Goal: Information Seeking & Learning: Learn about a topic

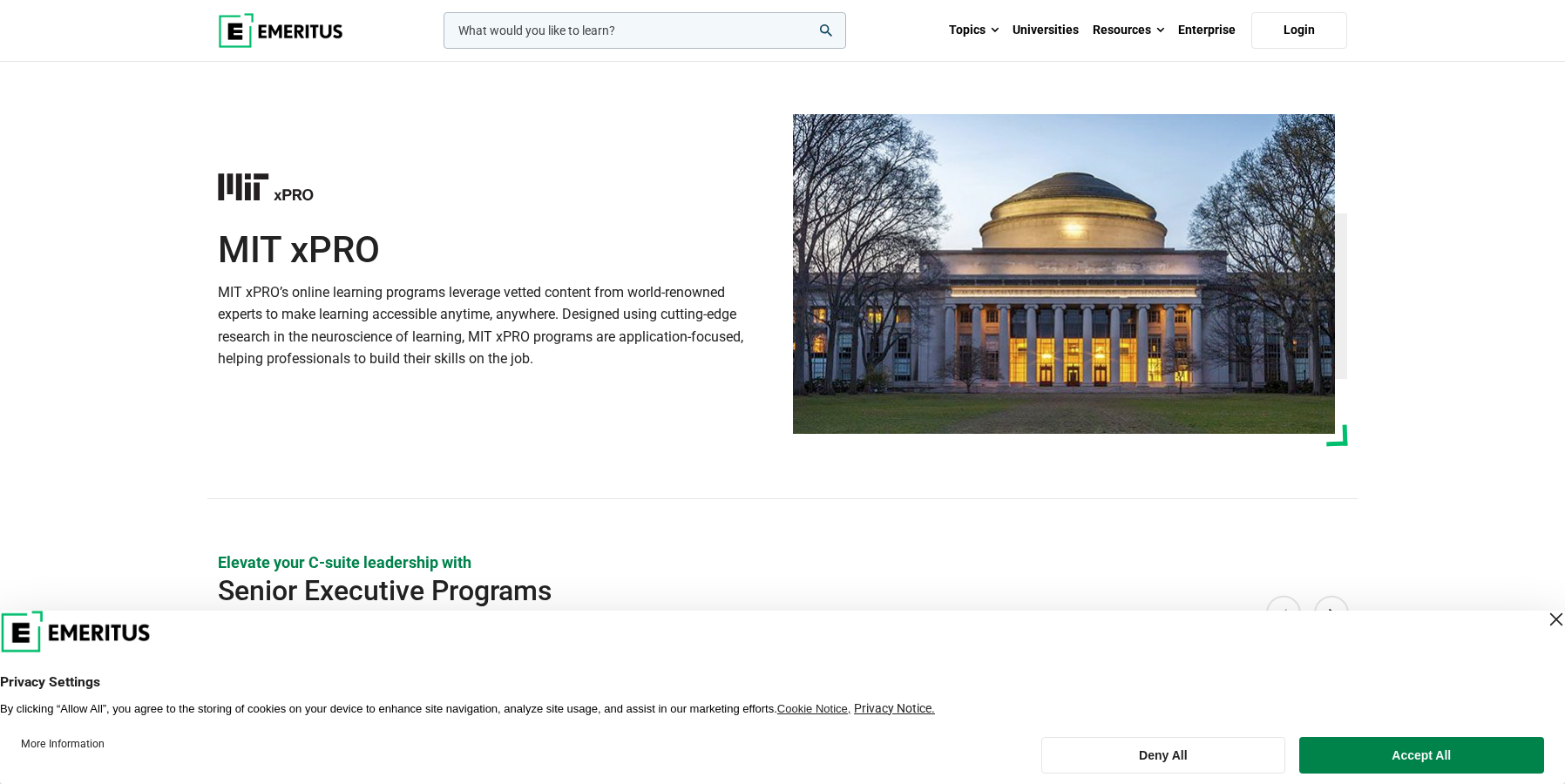
click at [278, 27] on img at bounding box center [280, 30] width 126 height 35
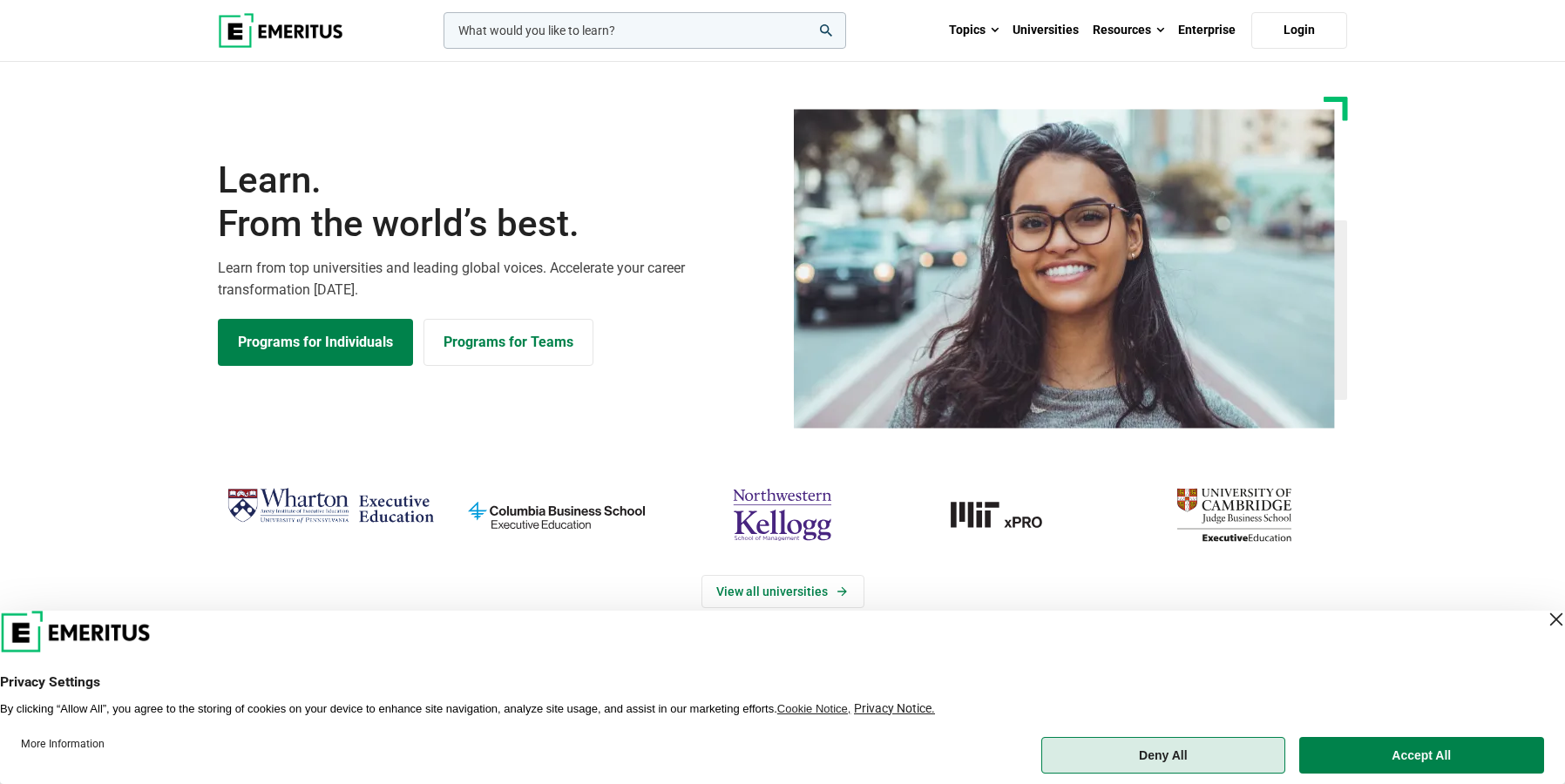
click at [1116, 747] on button "Deny All" at bounding box center [1162, 755] width 243 height 36
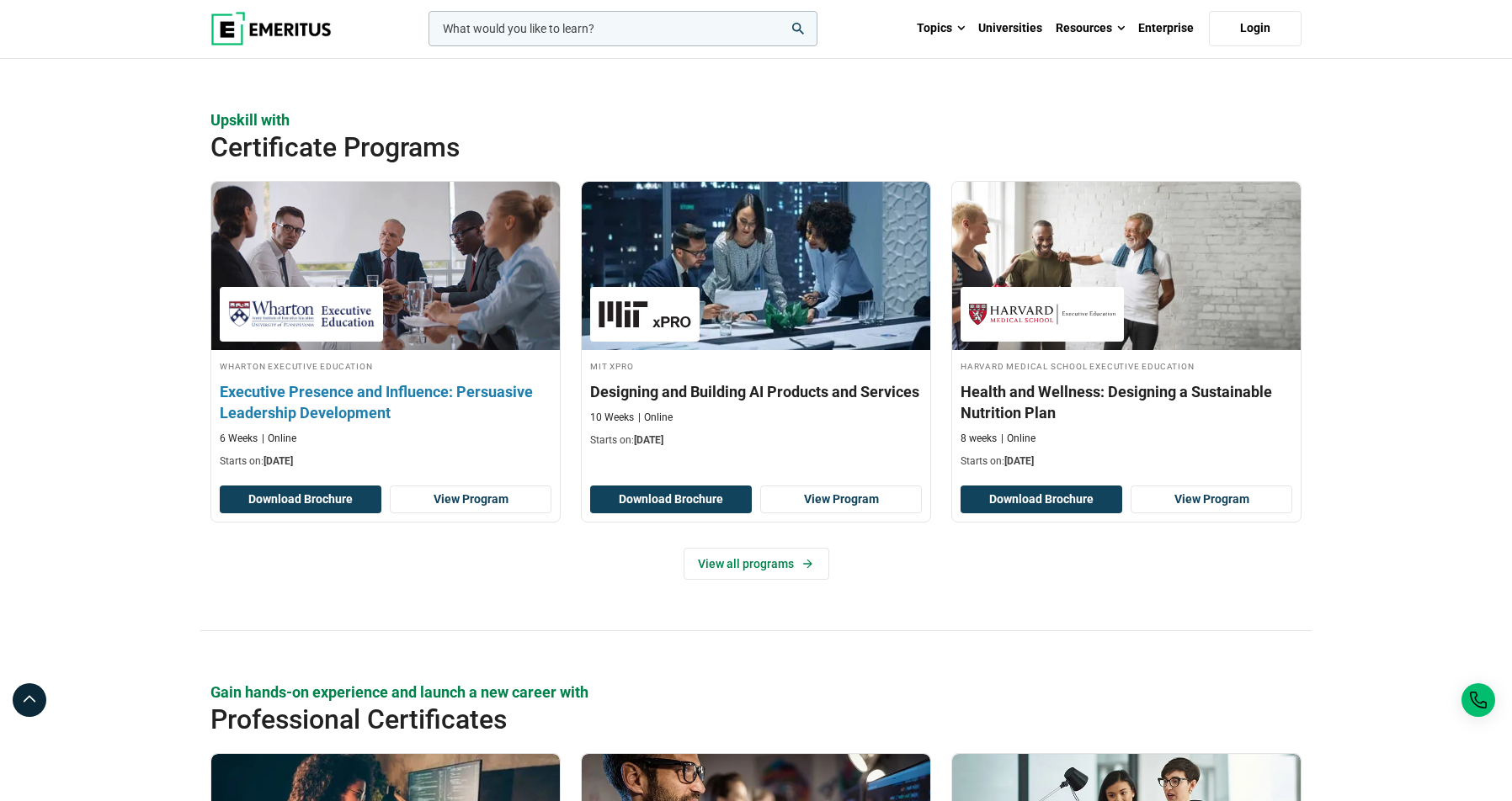
scroll to position [1689, 0]
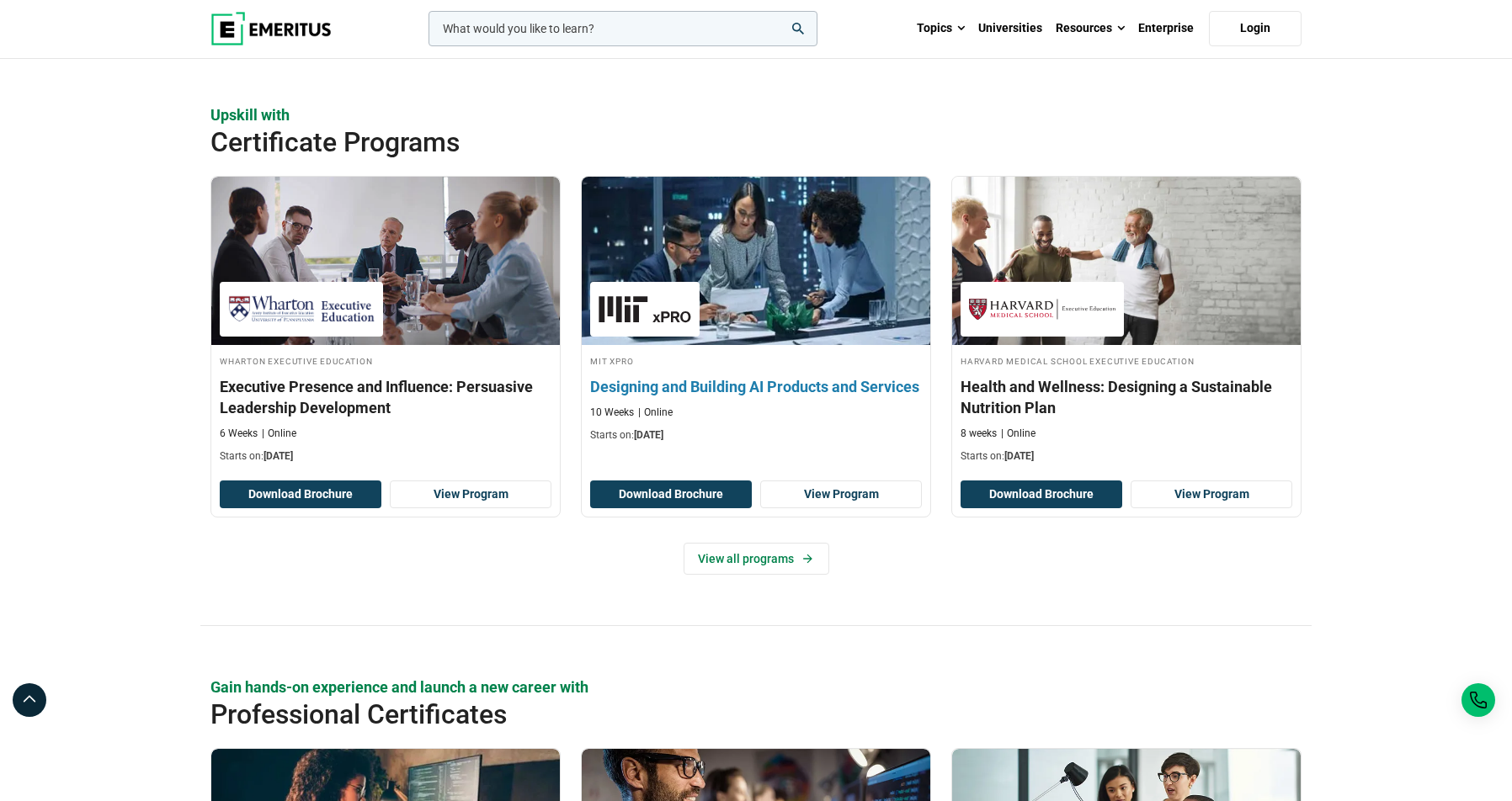
click at [697, 388] on h3 "Designing and Building AI Products and Services" at bounding box center [755, 387] width 331 height 21
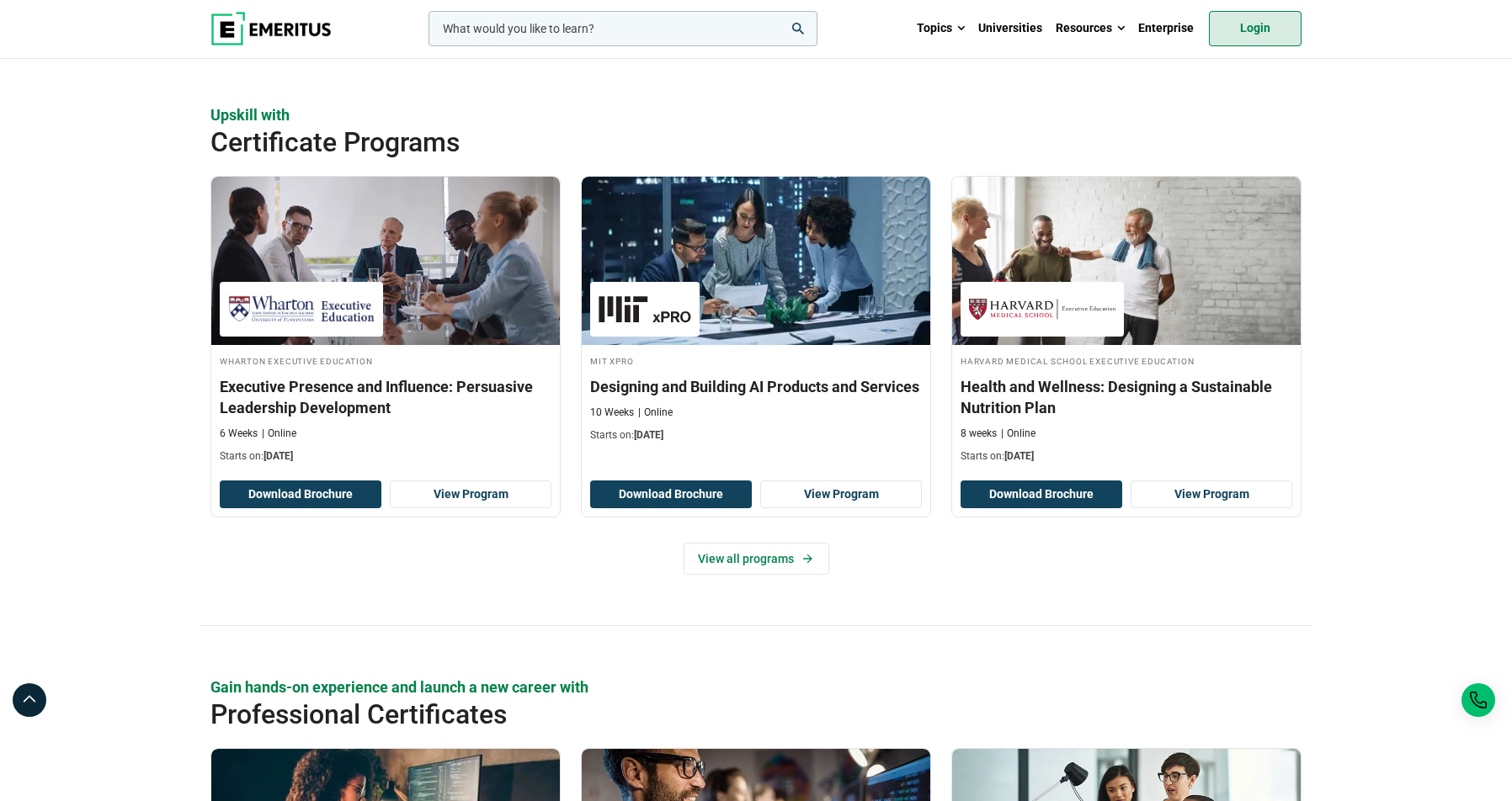
click at [1243, 32] on link "Login" at bounding box center [1254, 28] width 92 height 35
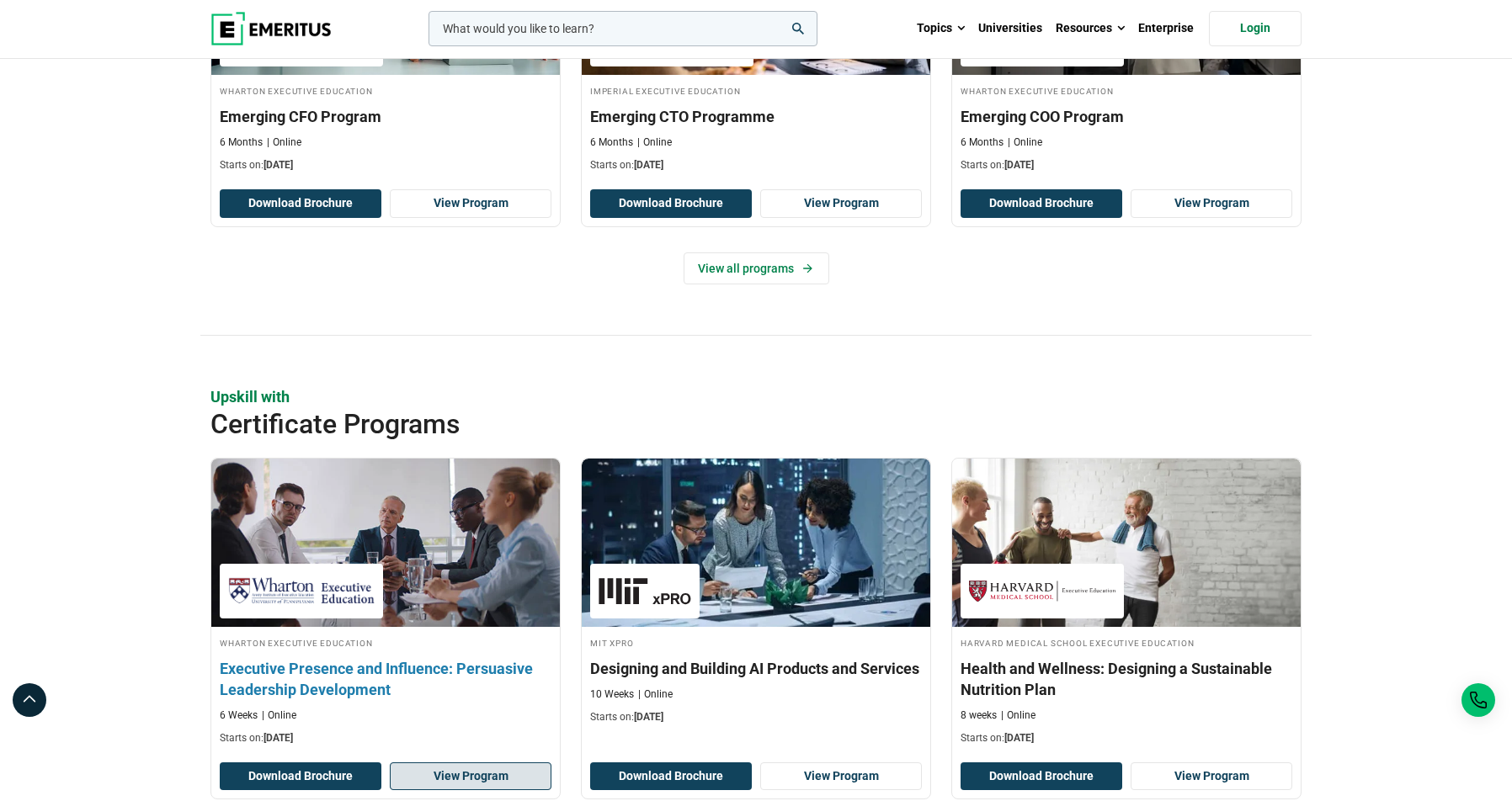
scroll to position [1646, 0]
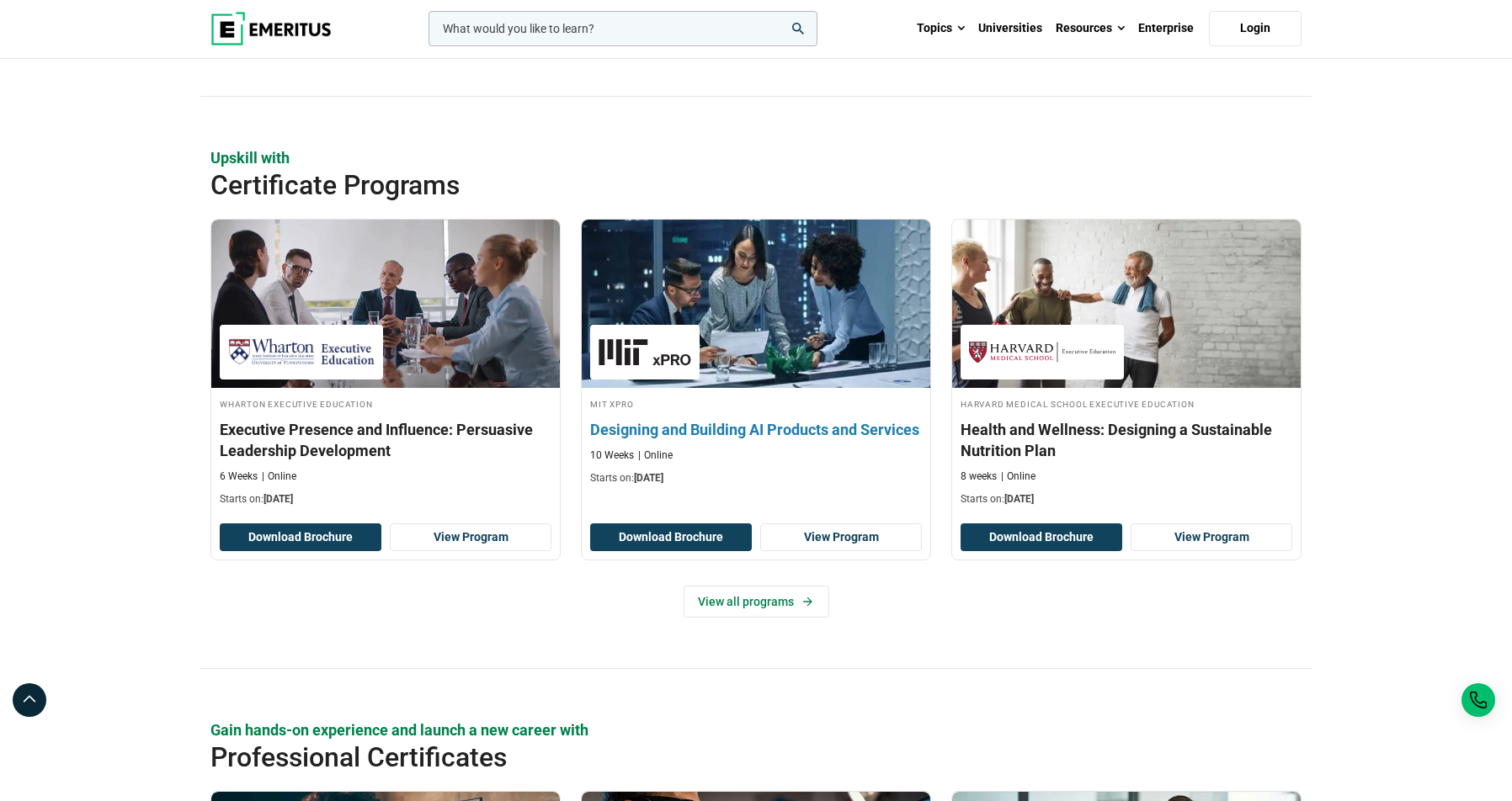
click at [696, 428] on h3 "Designing and Building AI Products and Services" at bounding box center [755, 430] width 331 height 21
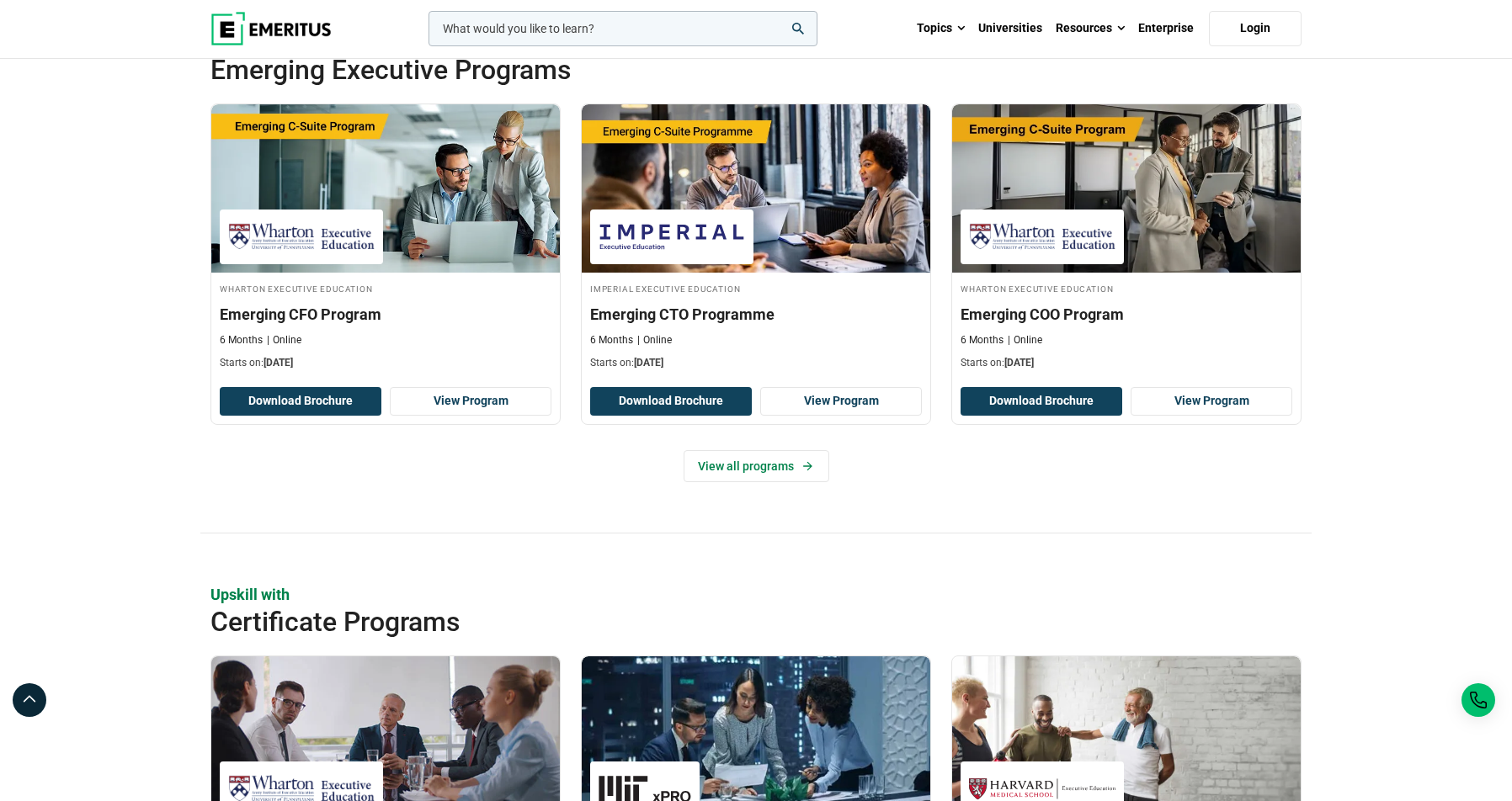
scroll to position [790, 0]
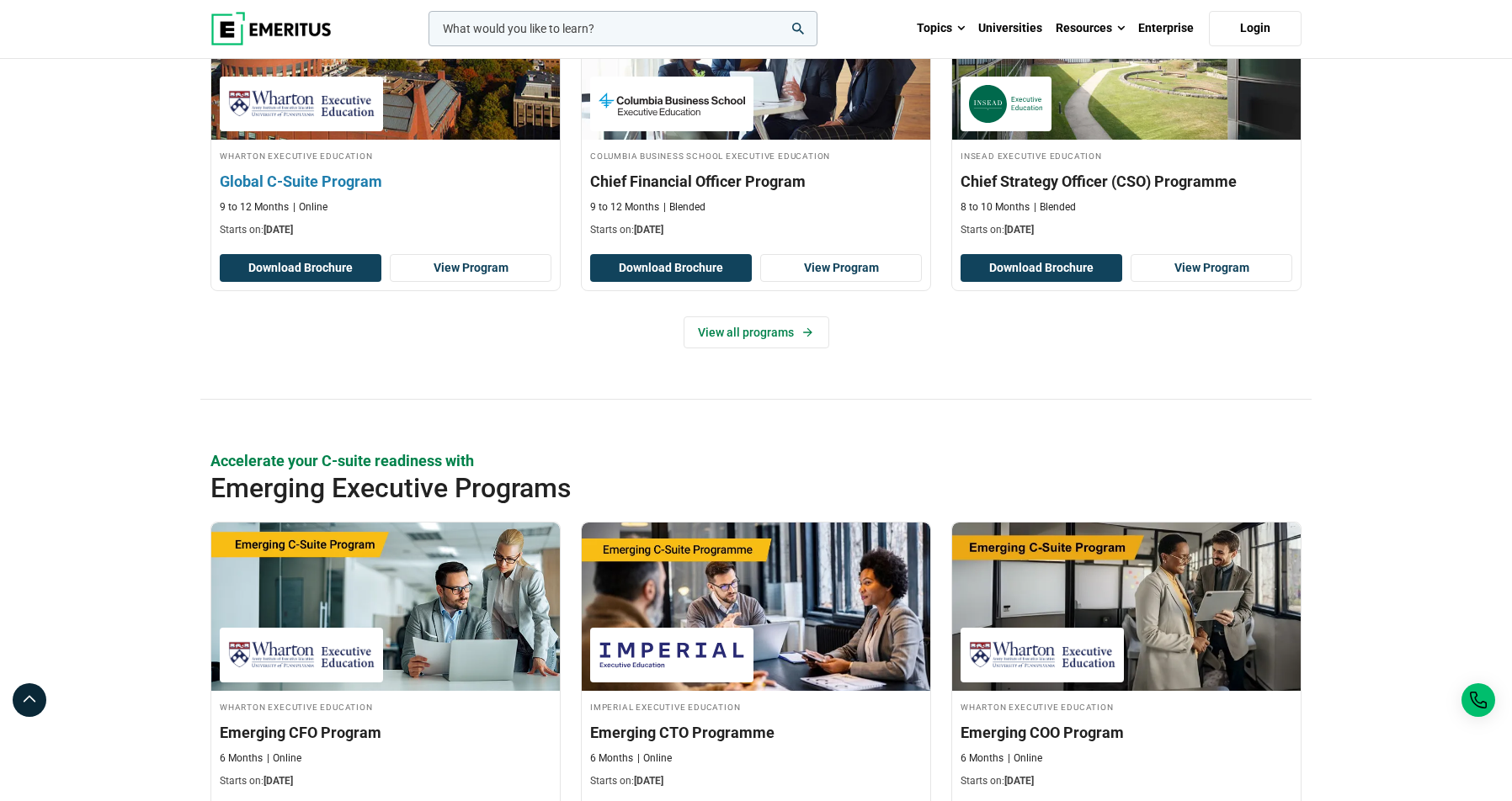
click at [319, 186] on h3 "Global C-Suite Program" at bounding box center [385, 181] width 331 height 21
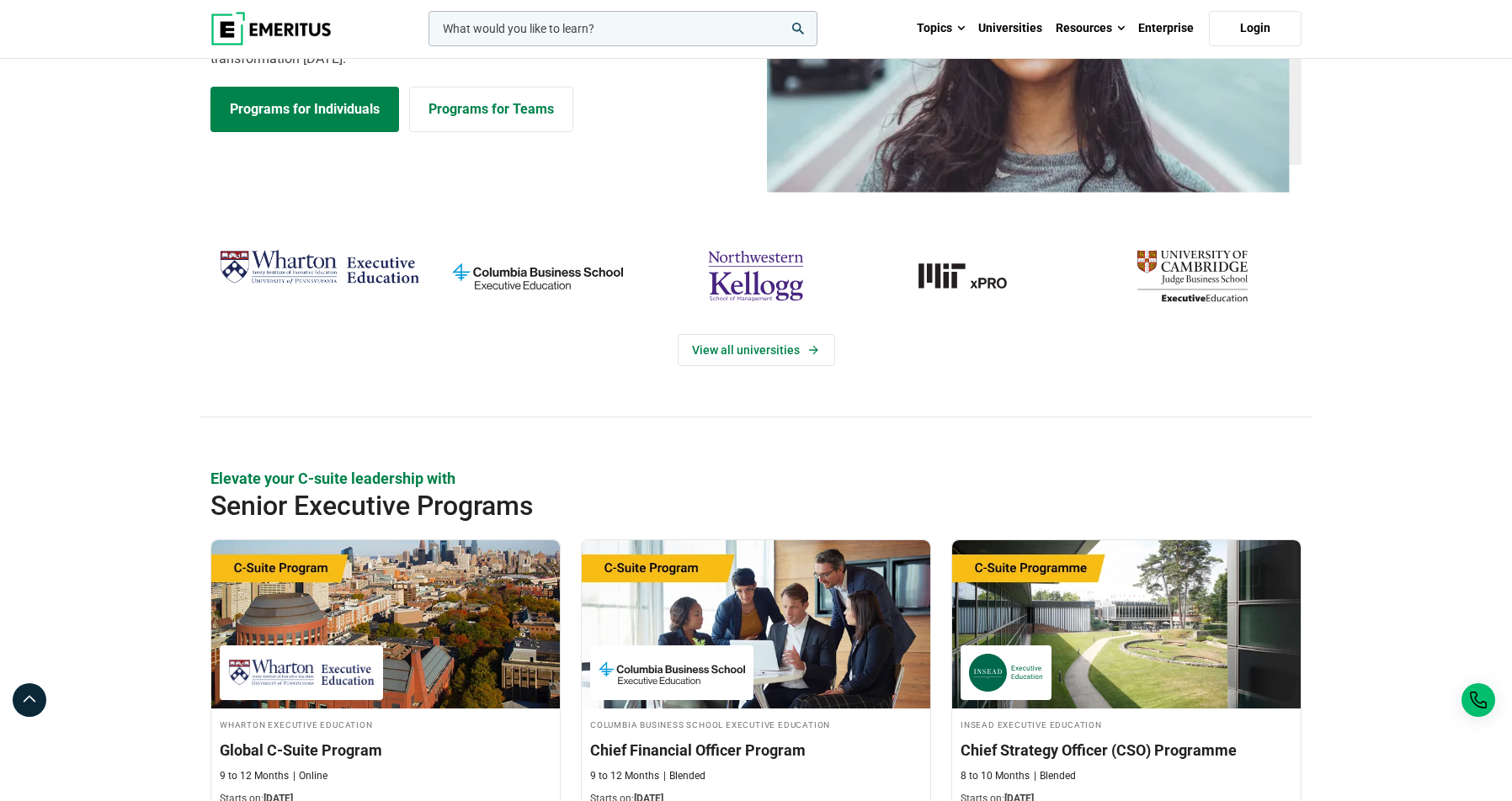
scroll to position [0, 0]
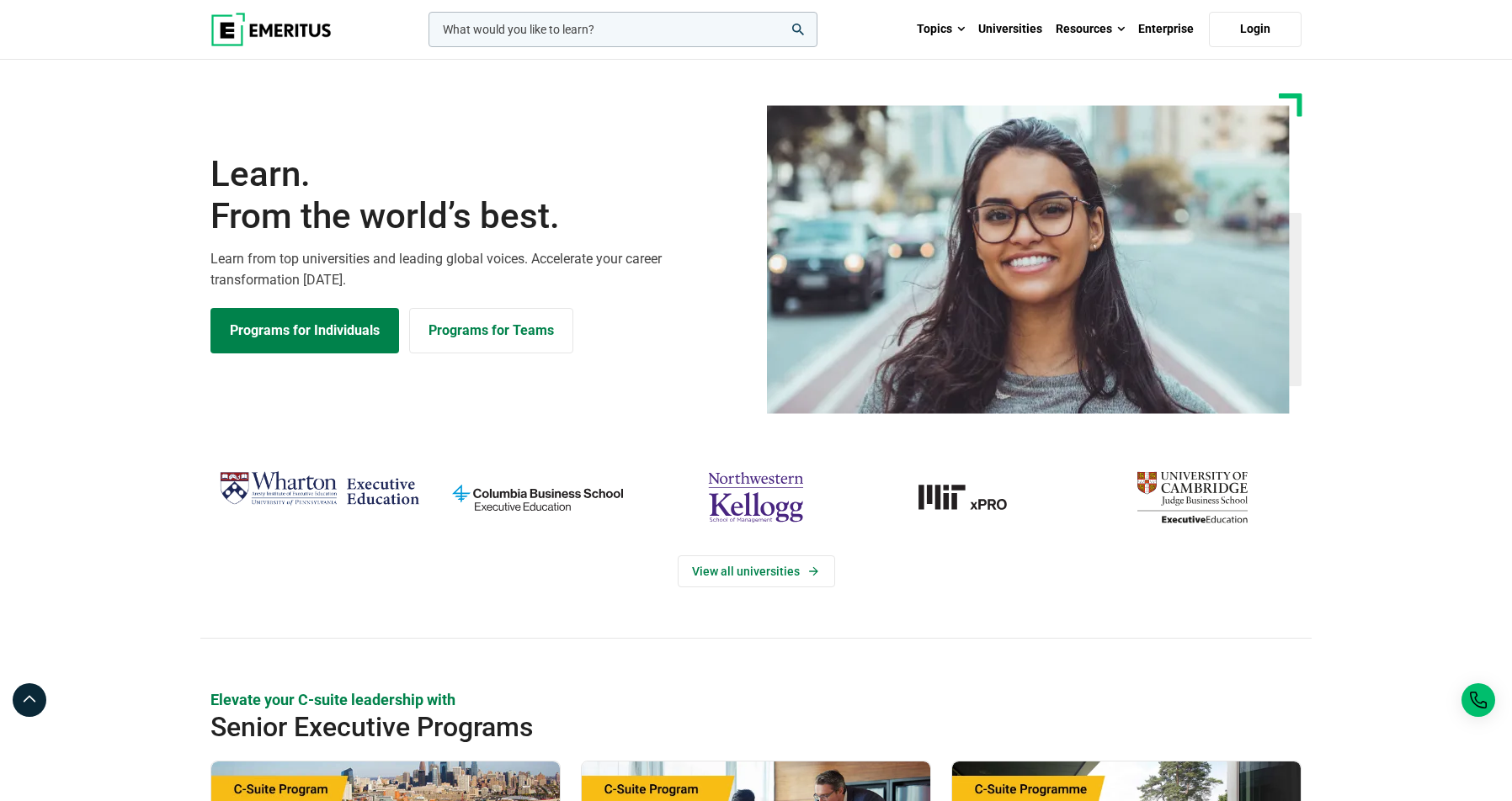
click at [545, 34] on input "woocommerce-product-search-field-0" at bounding box center [622, 29] width 389 height 35
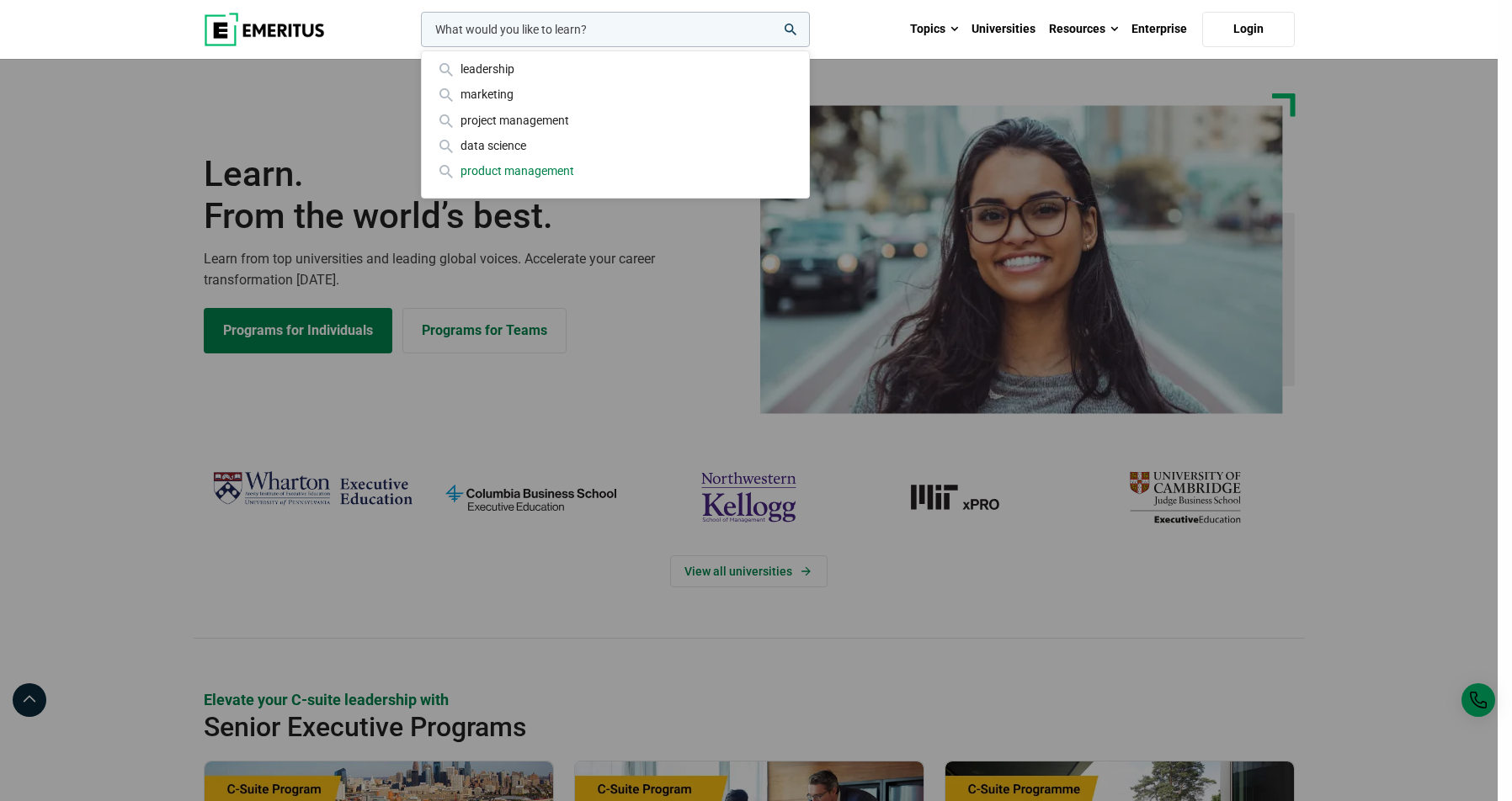
click at [497, 169] on div "product management" at bounding box center [615, 171] width 360 height 18
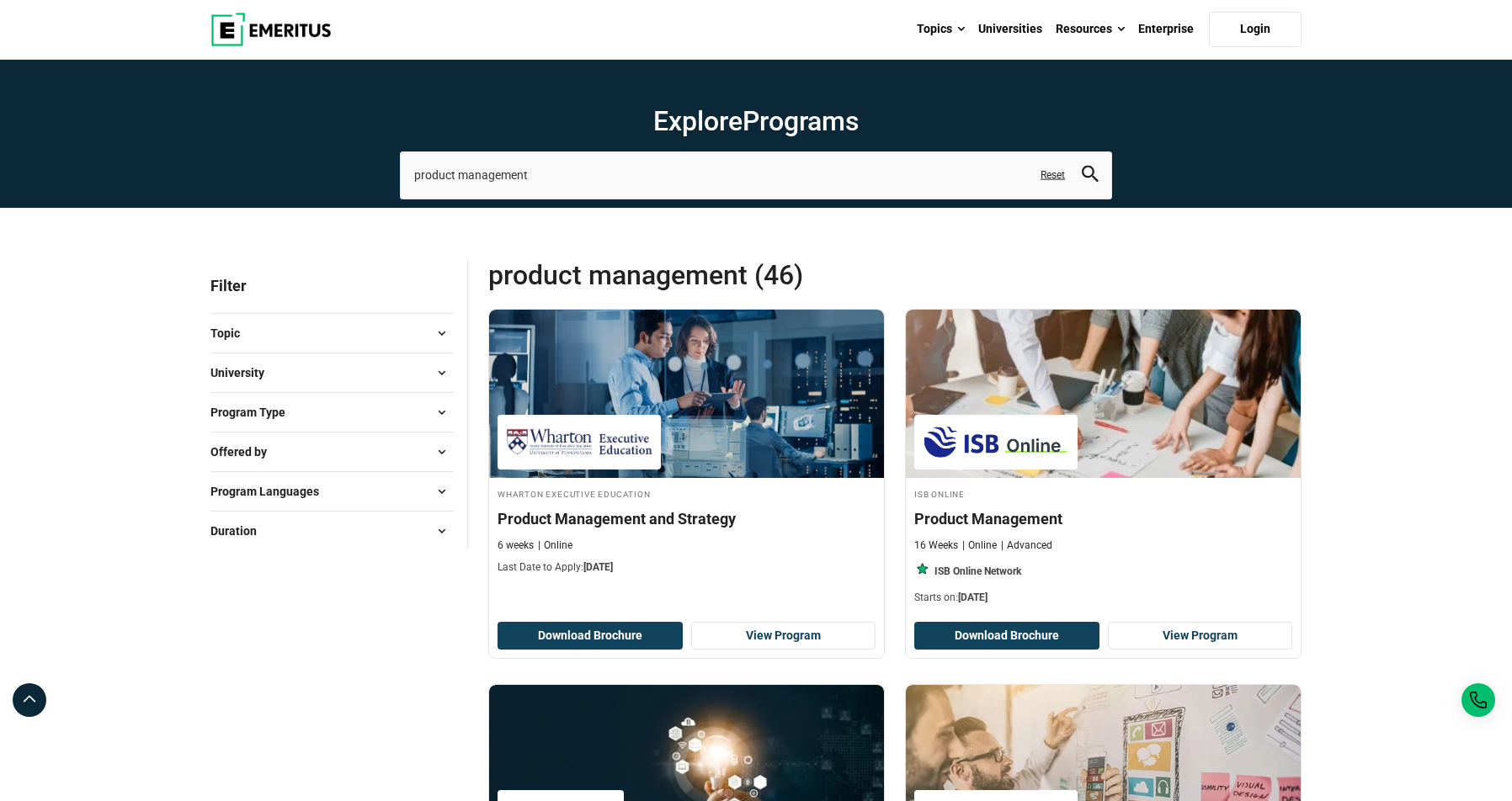
click at [229, 31] on img at bounding box center [271, 29] width 121 height 33
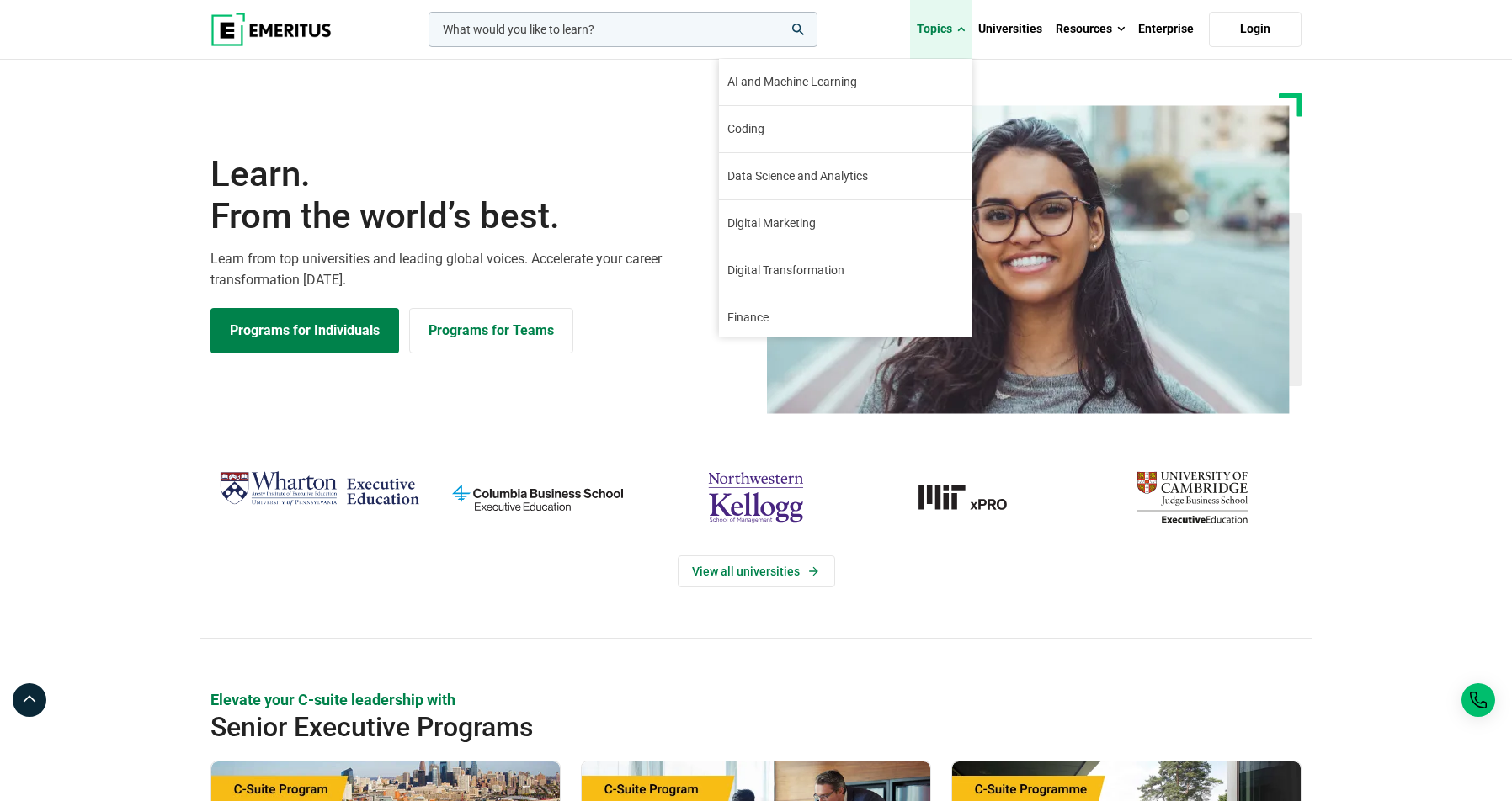
click at [941, 28] on link "Topics" at bounding box center [941, 29] width 62 height 59
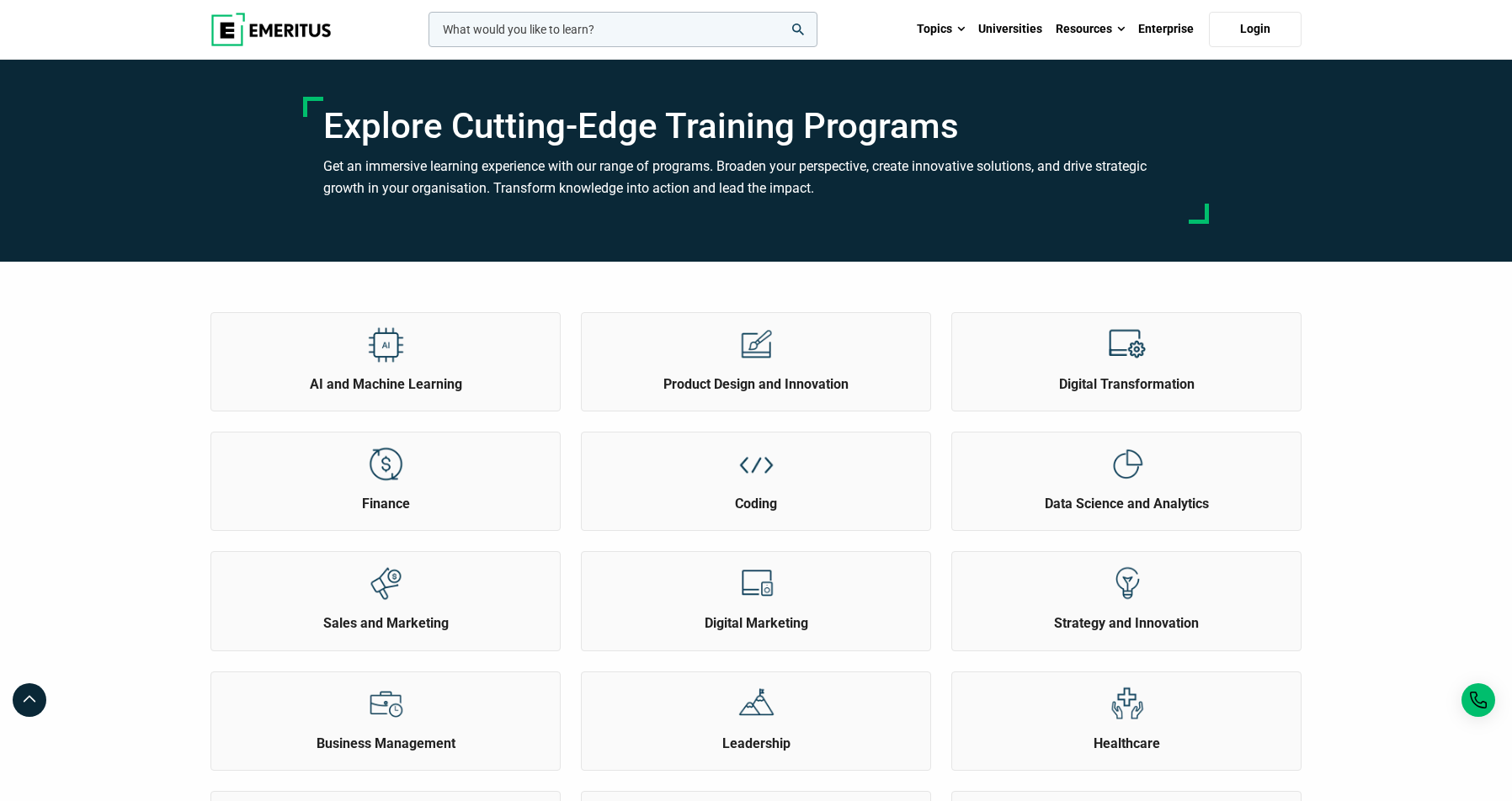
click at [207, 40] on div "leadership marketing project management data science product management Topics …" at bounding box center [756, 29] width 1111 height 59
click at [247, 33] on img at bounding box center [271, 29] width 121 height 33
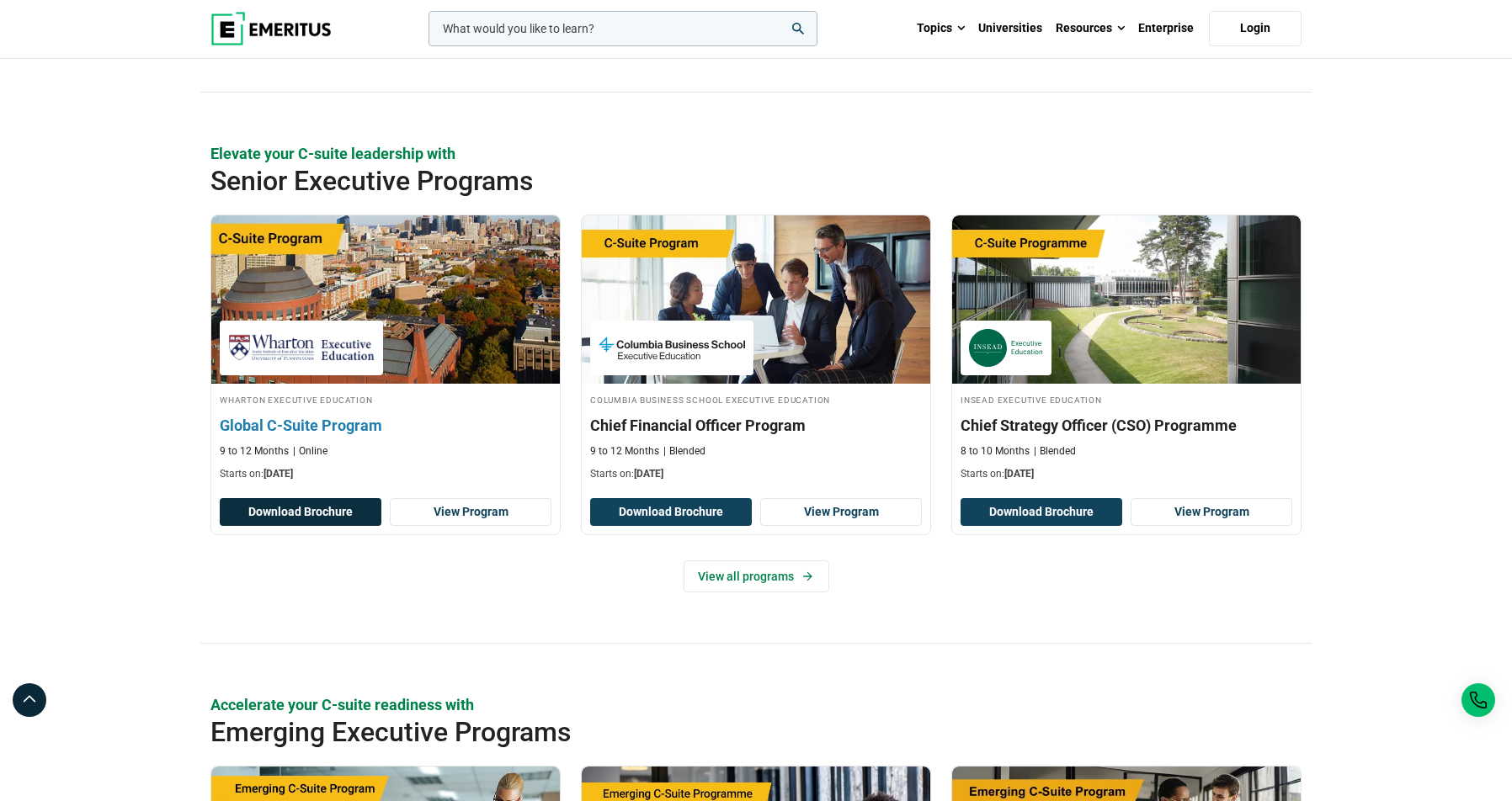
scroll to position [555, 0]
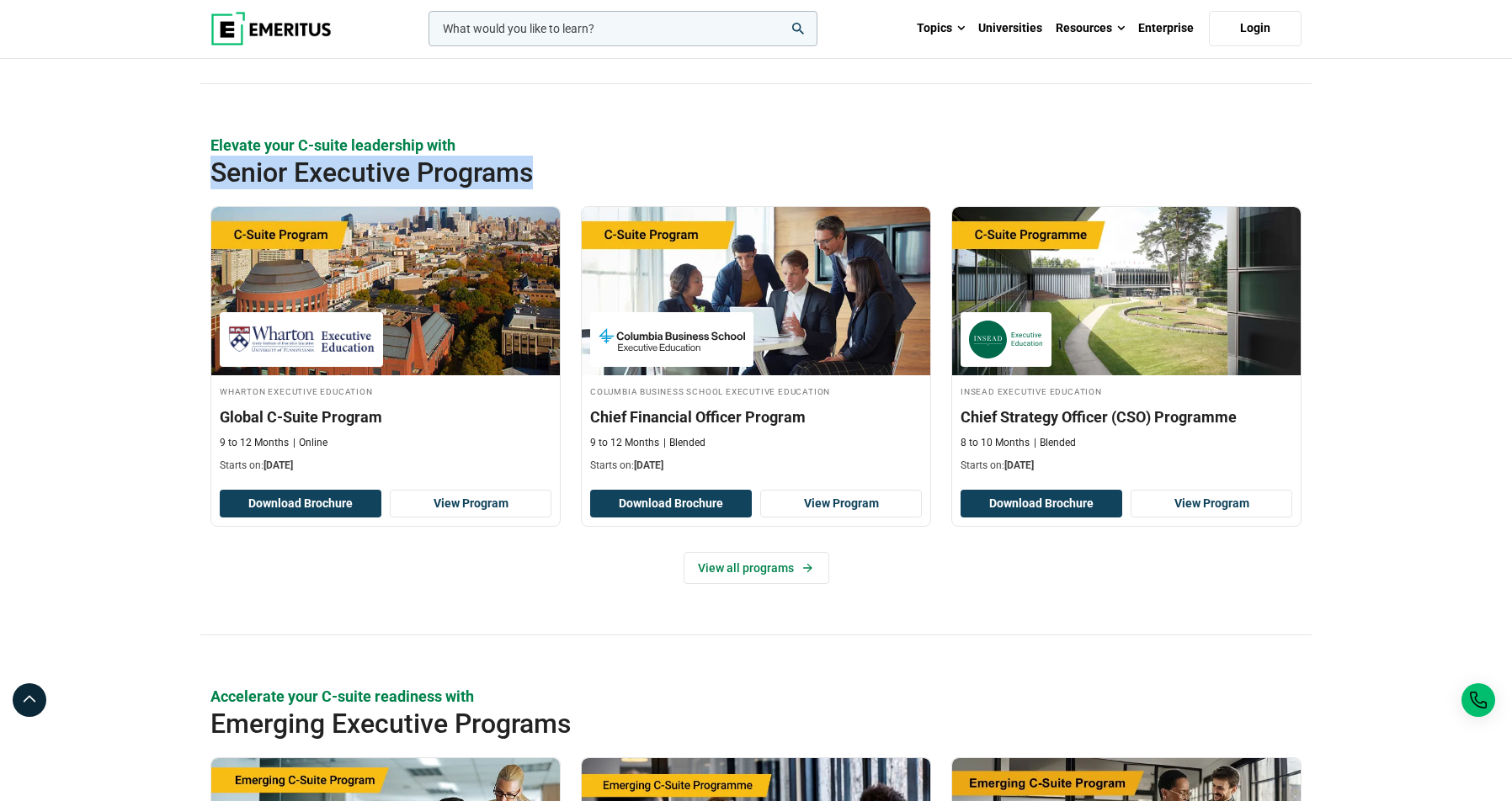
drag, startPoint x: 217, startPoint y: 176, endPoint x: 541, endPoint y: 176, distance: 324.0
click at [541, 176] on h2 "Senior Executive Programs" at bounding box center [701, 172] width 981 height 33
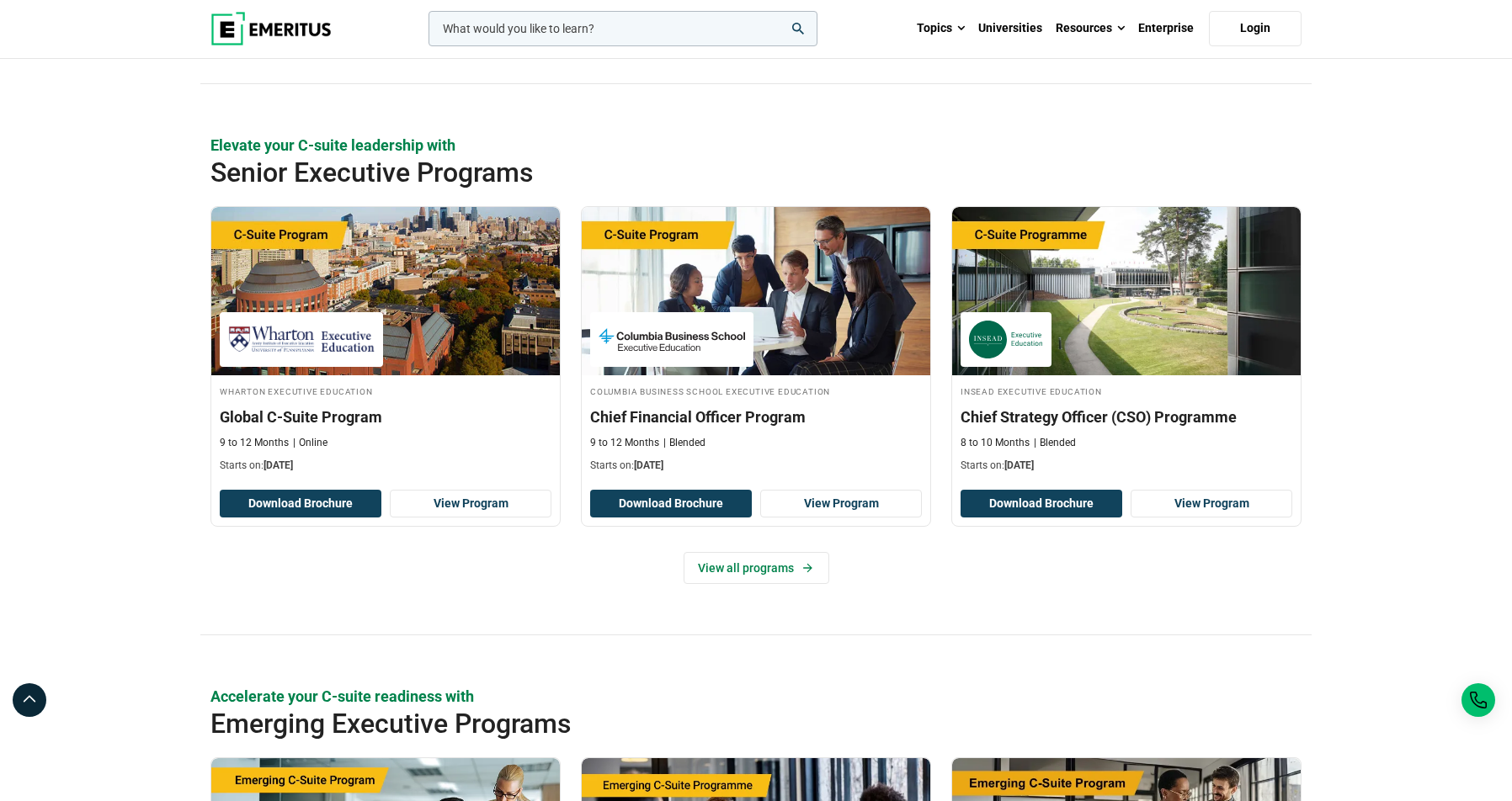
click at [557, 573] on div "View all programs" at bounding box center [755, 568] width 1091 height 32
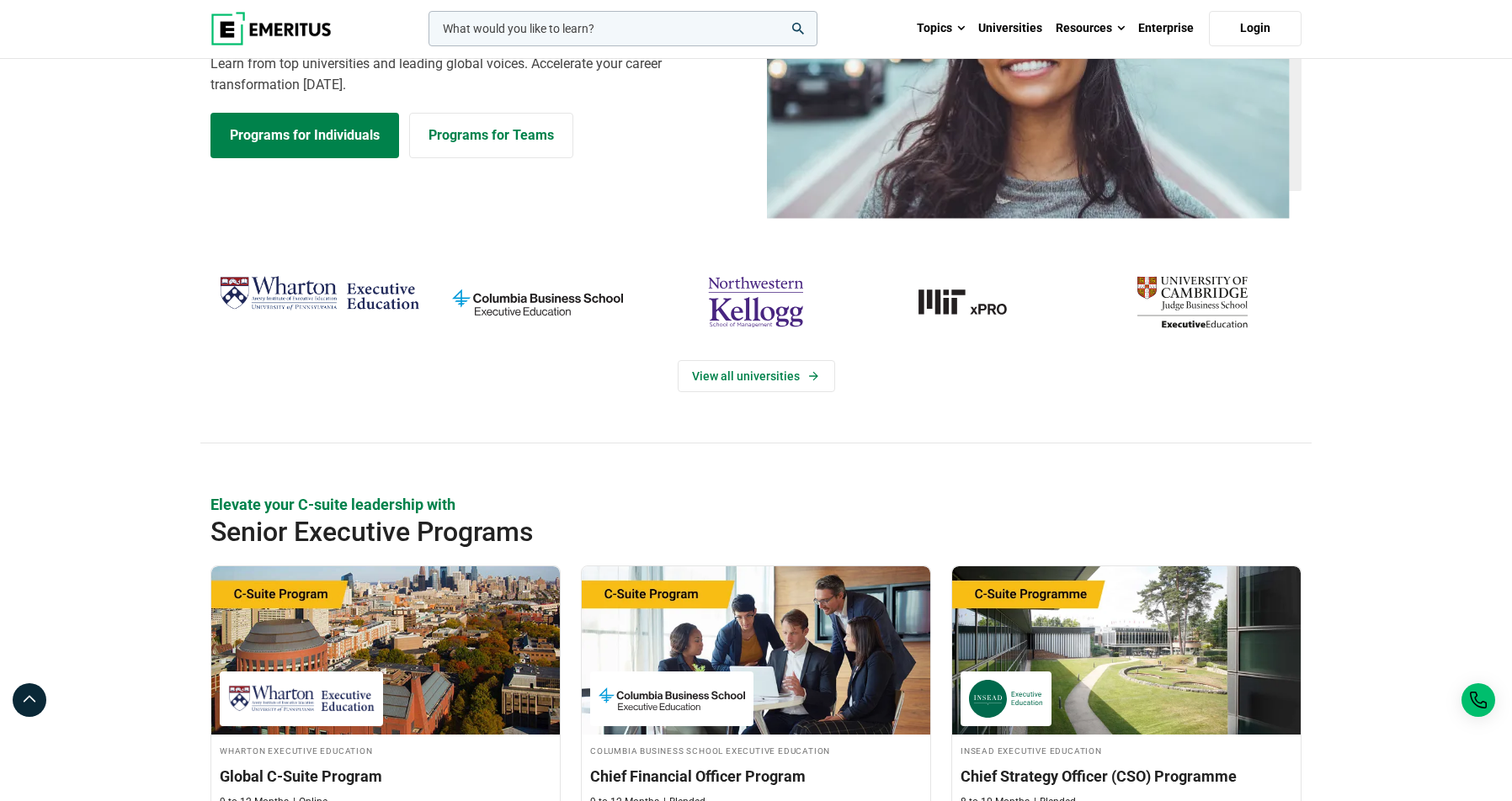
scroll to position [0, 0]
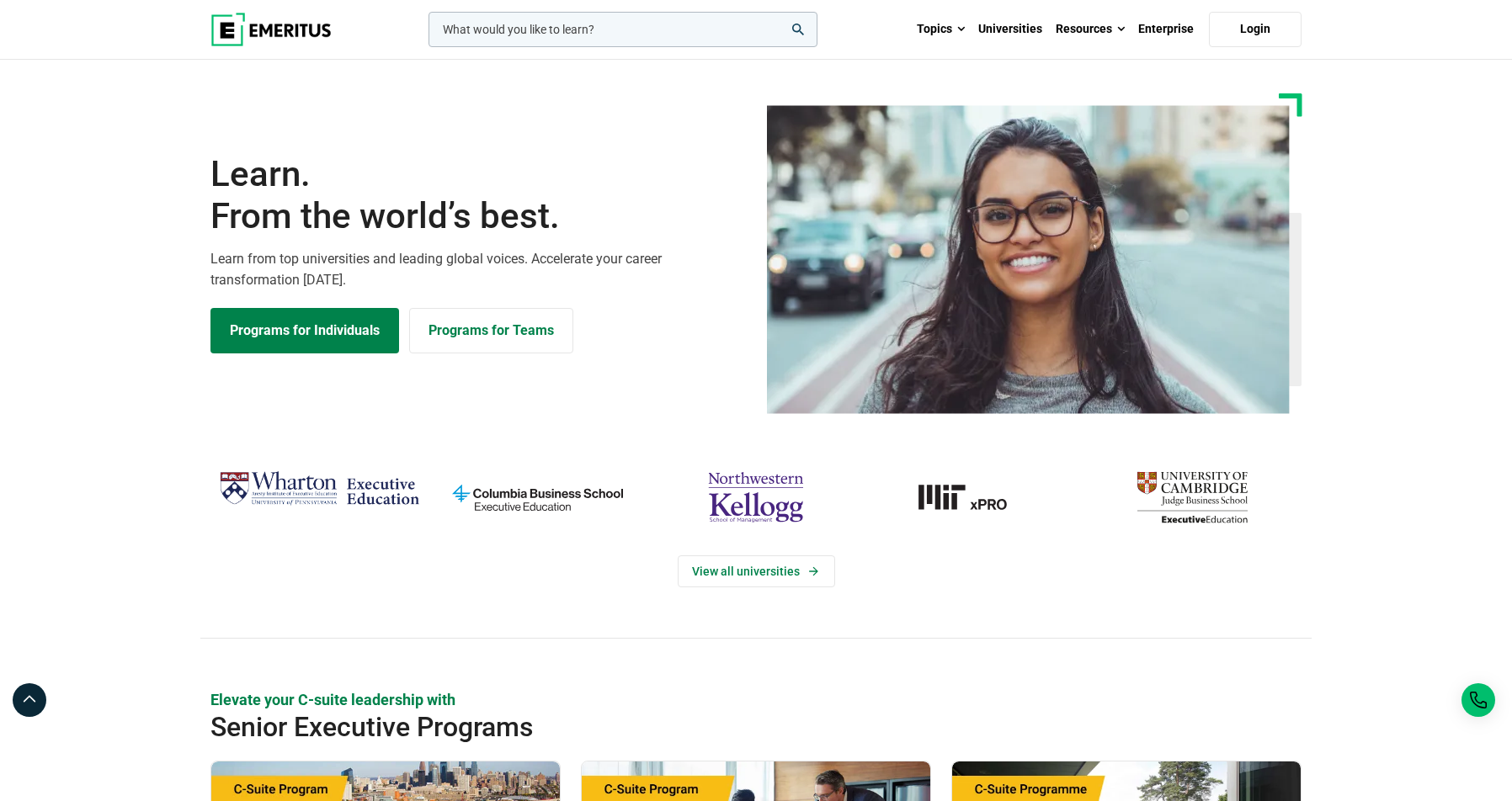
drag, startPoint x: 225, startPoint y: 365, endPoint x: 494, endPoint y: 129, distance: 357.9
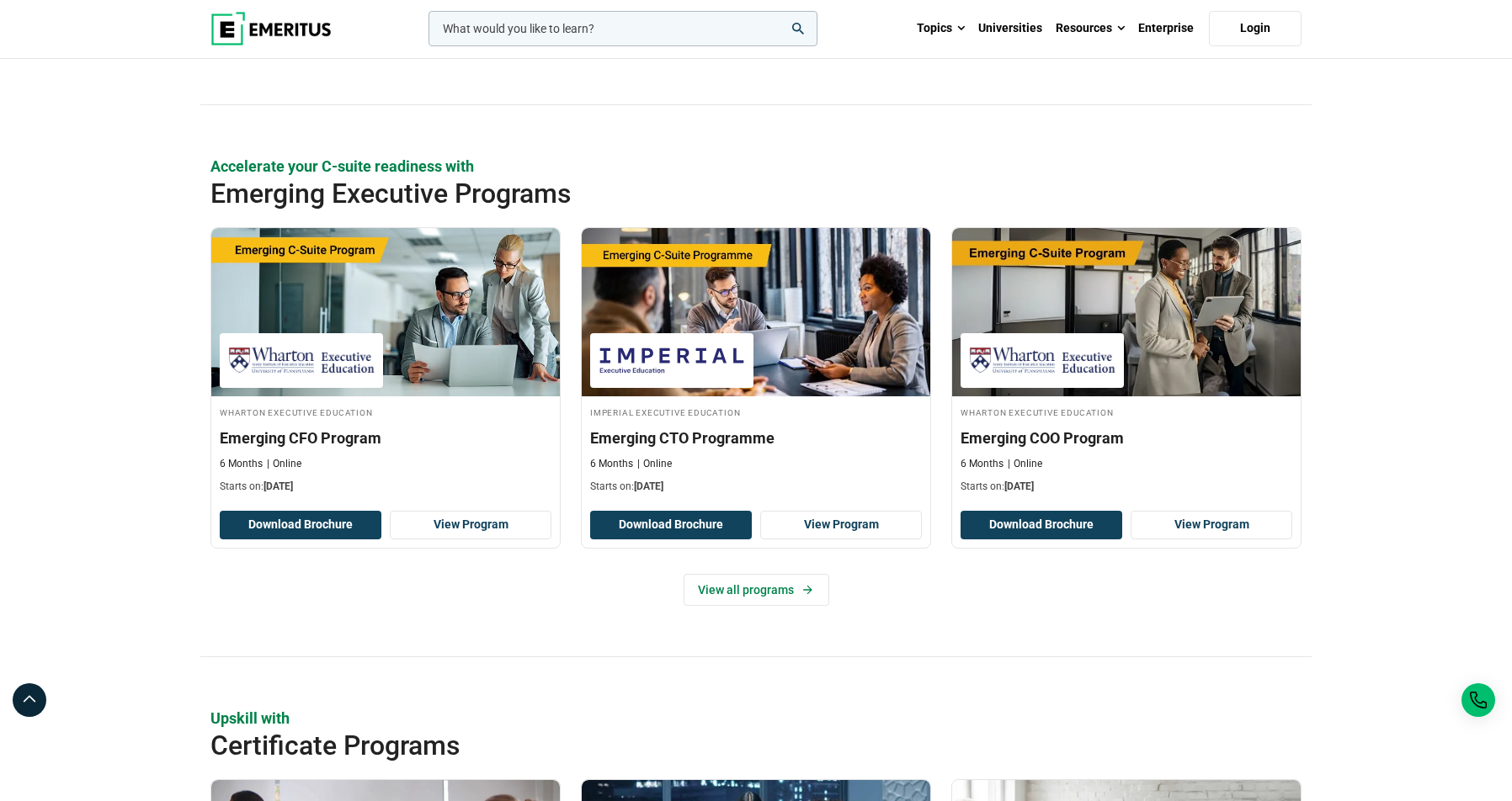
scroll to position [1094, 0]
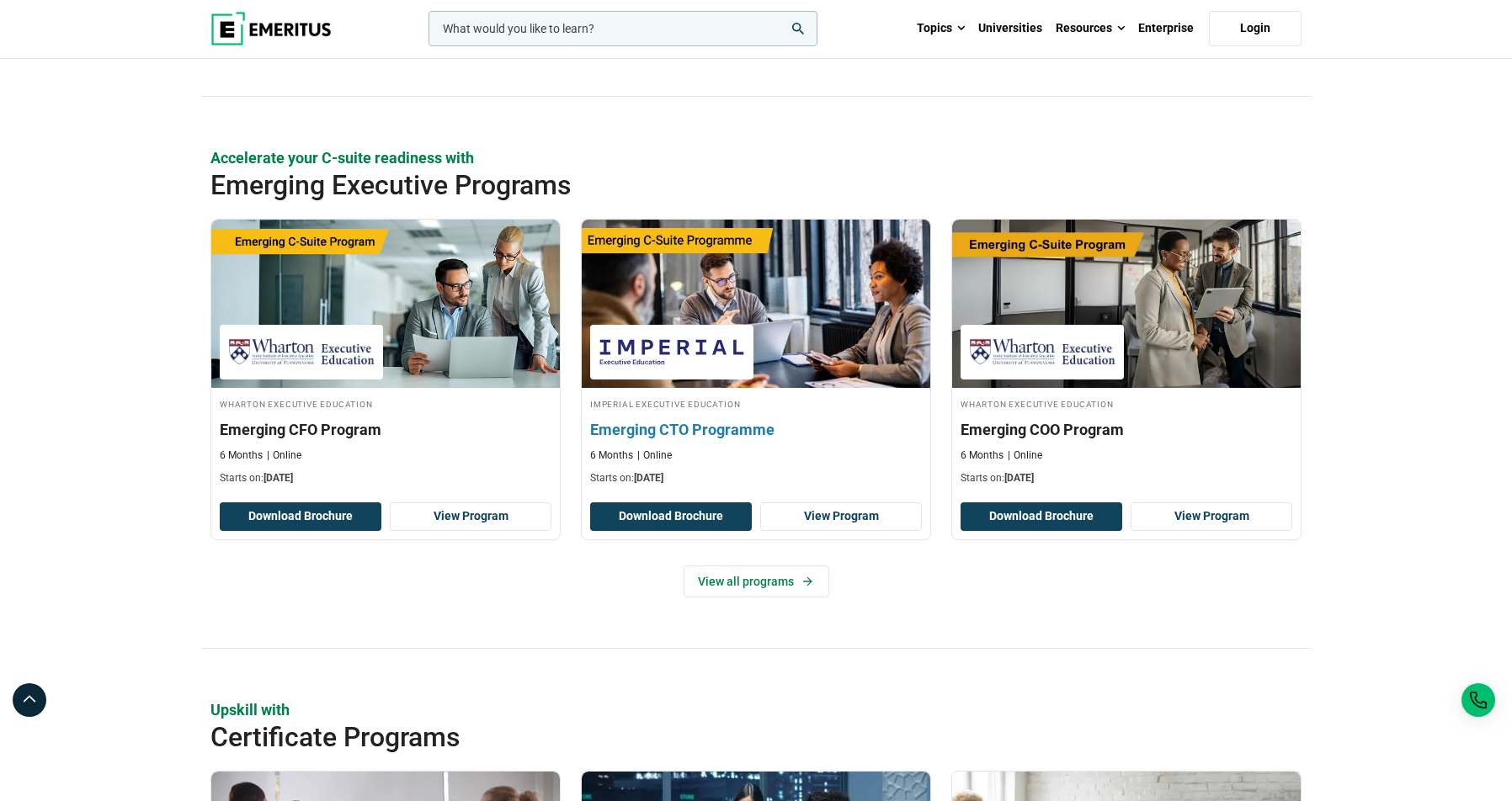
click at [738, 415] on div "Imperial Executive Education Emerging CTO Programme 6 Months Online Starts on: …" at bounding box center [756, 441] width 348 height 89
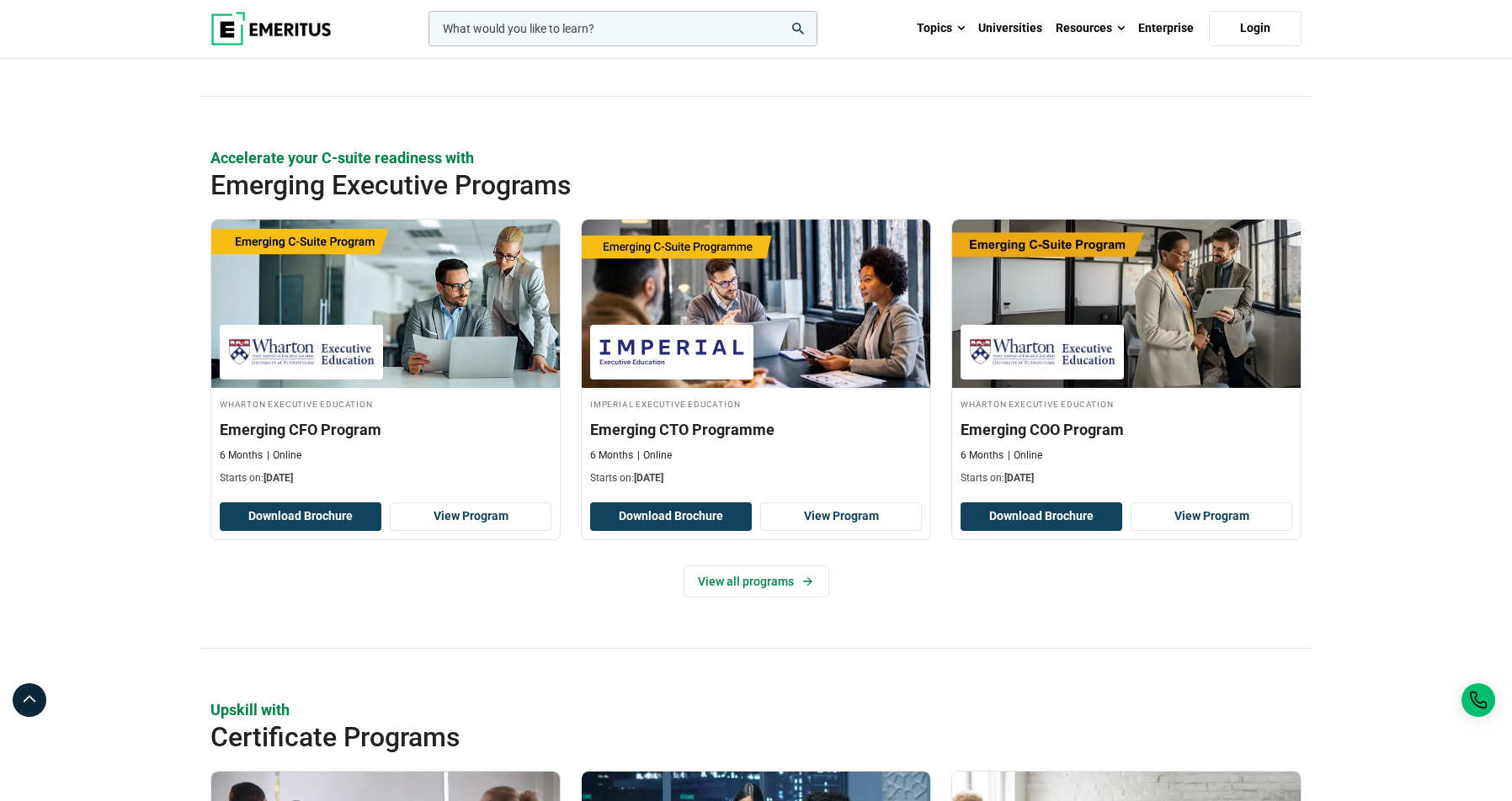
click at [505, 26] on input "woocommerce-product-search-field-0" at bounding box center [622, 28] width 389 height 35
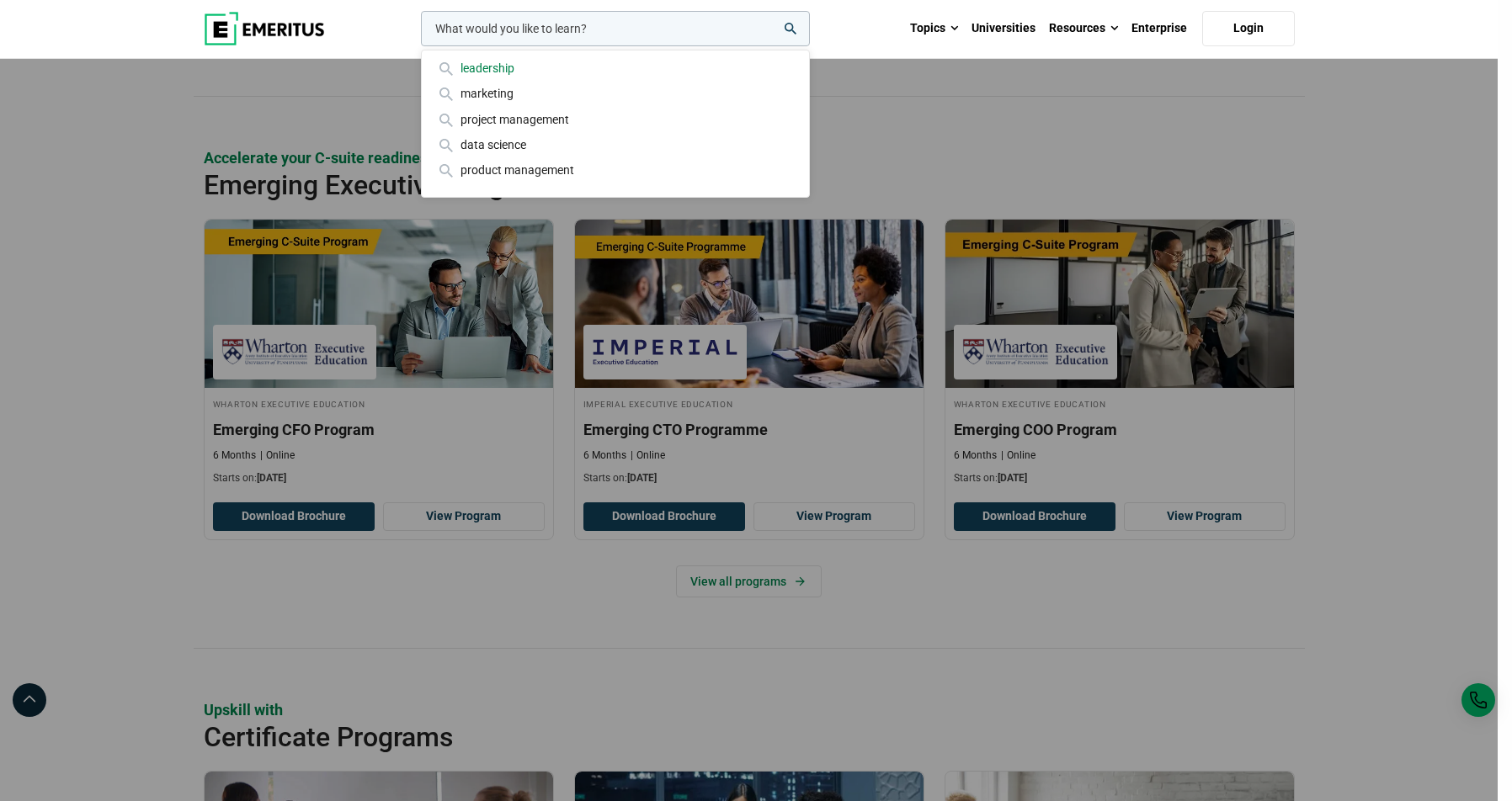
click at [489, 67] on div "leadership" at bounding box center [615, 68] width 360 height 18
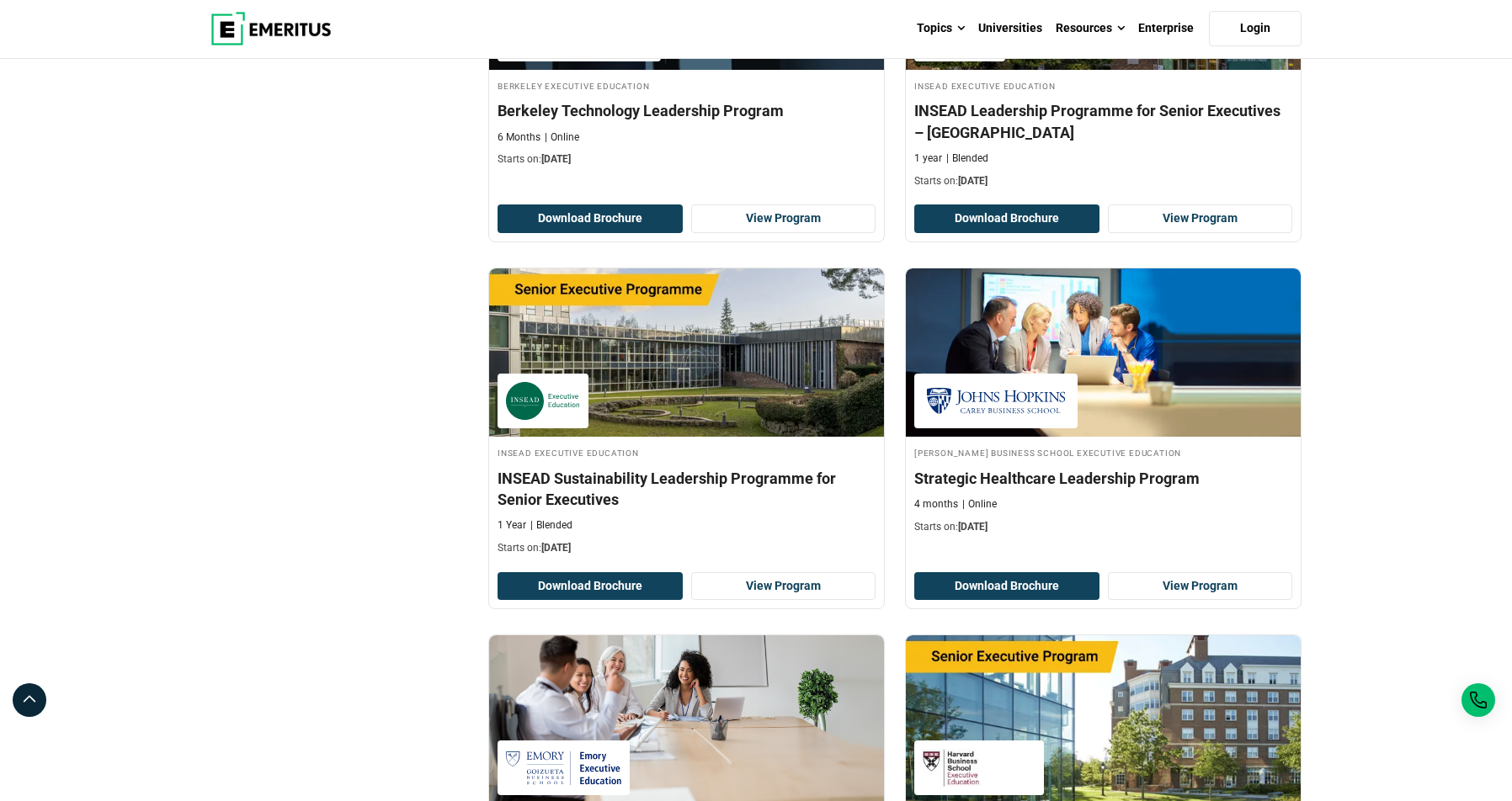
scroll to position [2596, 0]
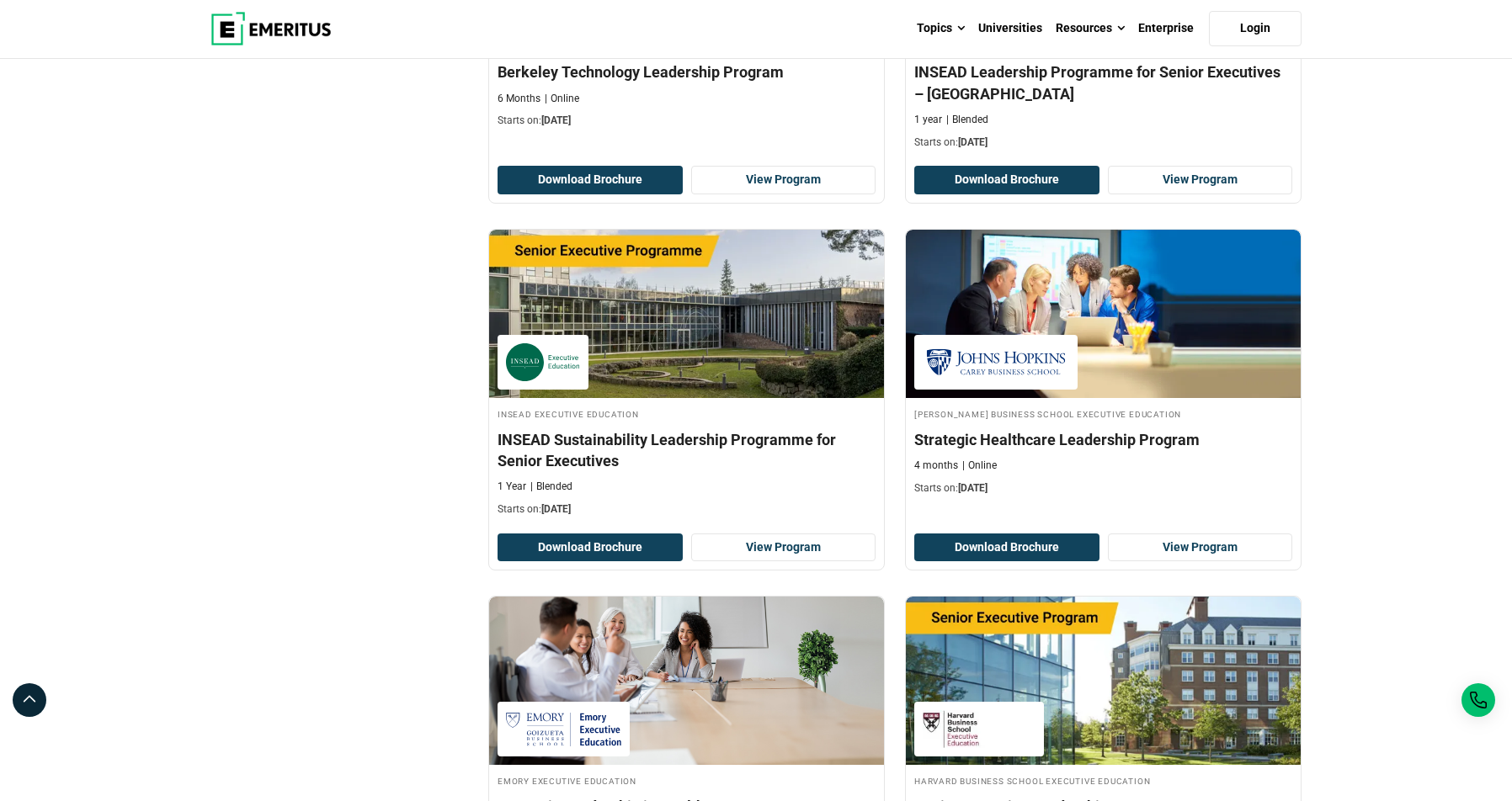
click at [255, 33] on img at bounding box center [271, 28] width 121 height 33
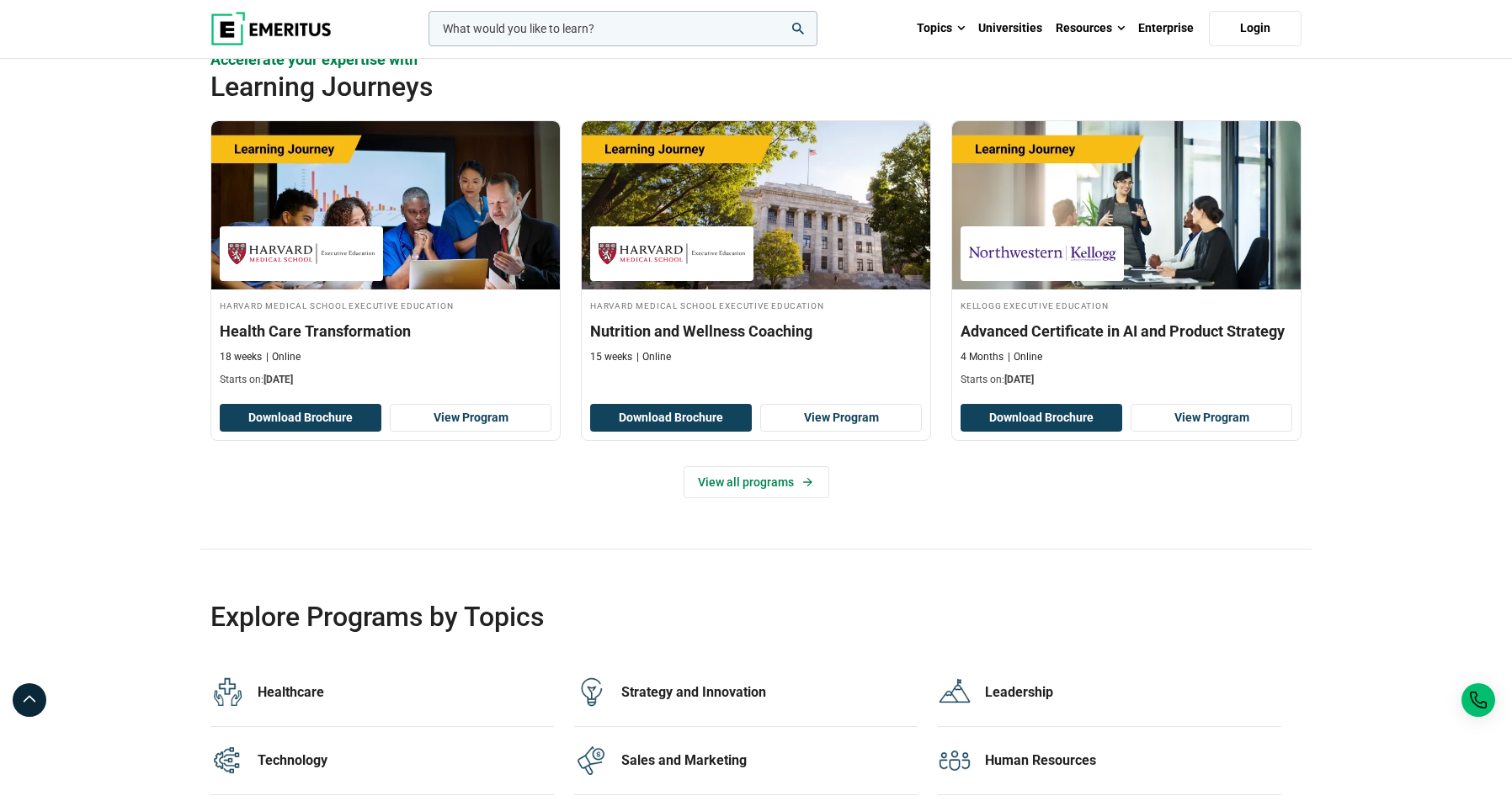
scroll to position [2882, 0]
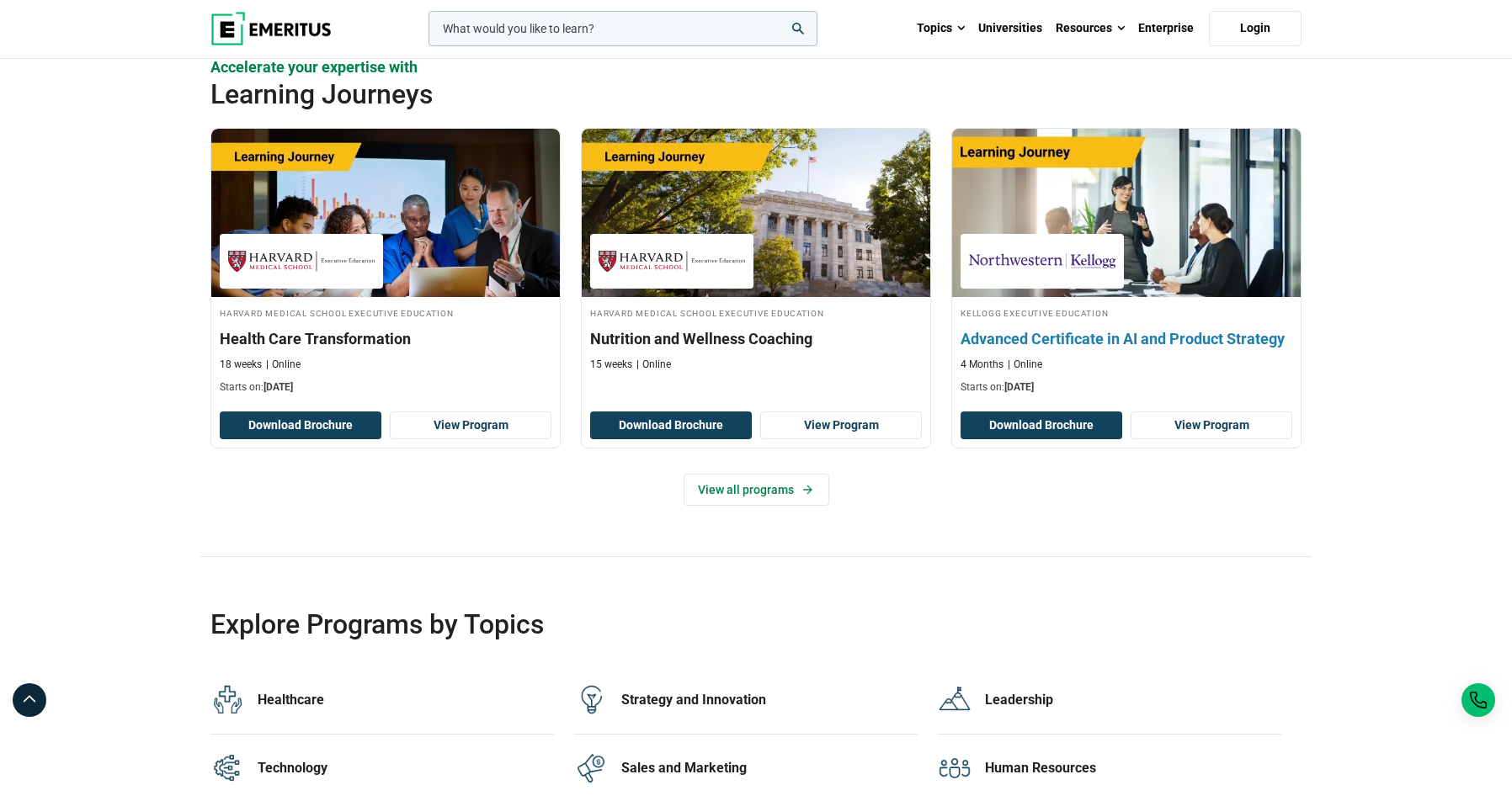
click at [1060, 163] on img at bounding box center [1126, 213] width 383 height 186
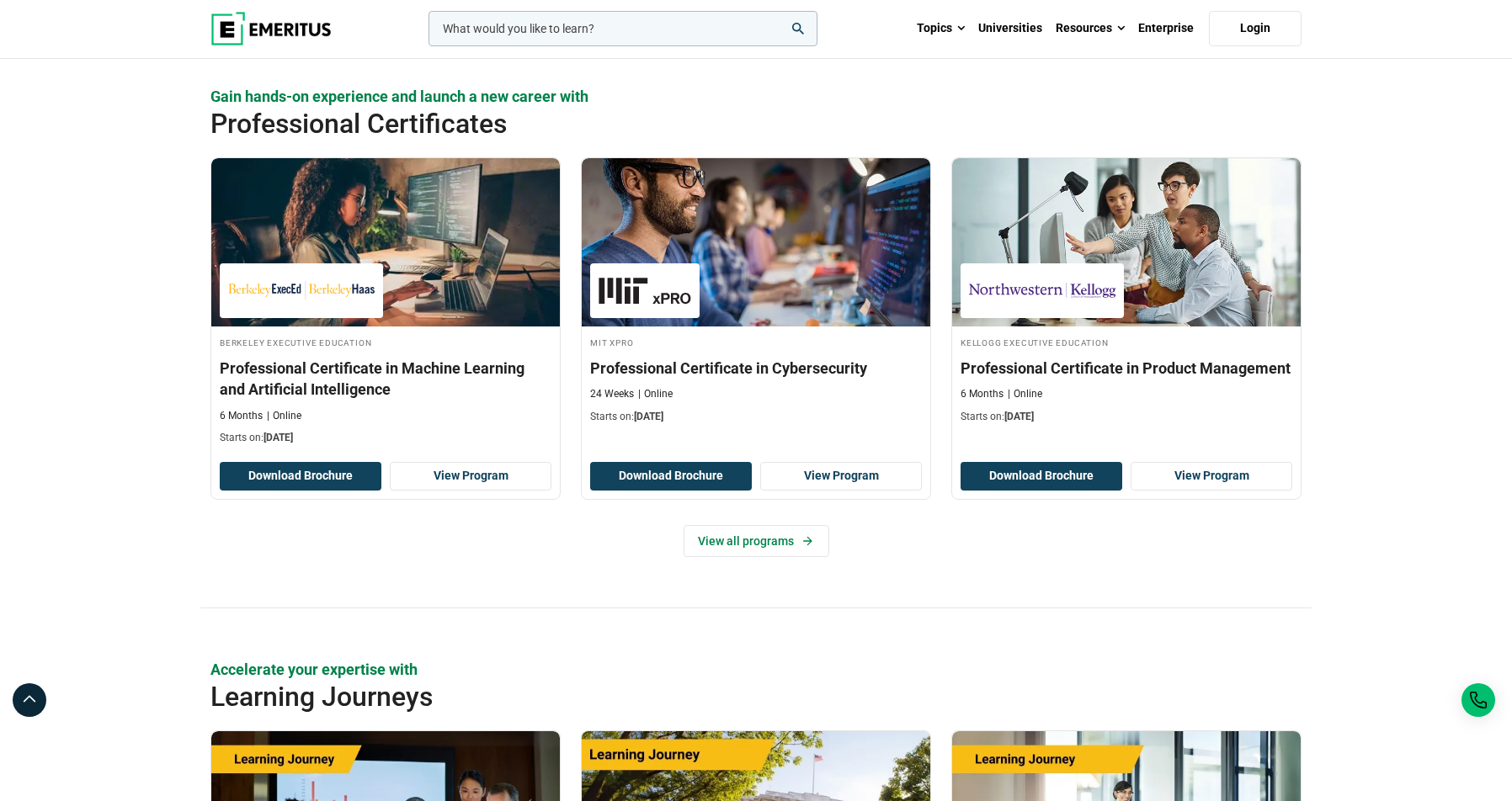
scroll to position [2100, 0]
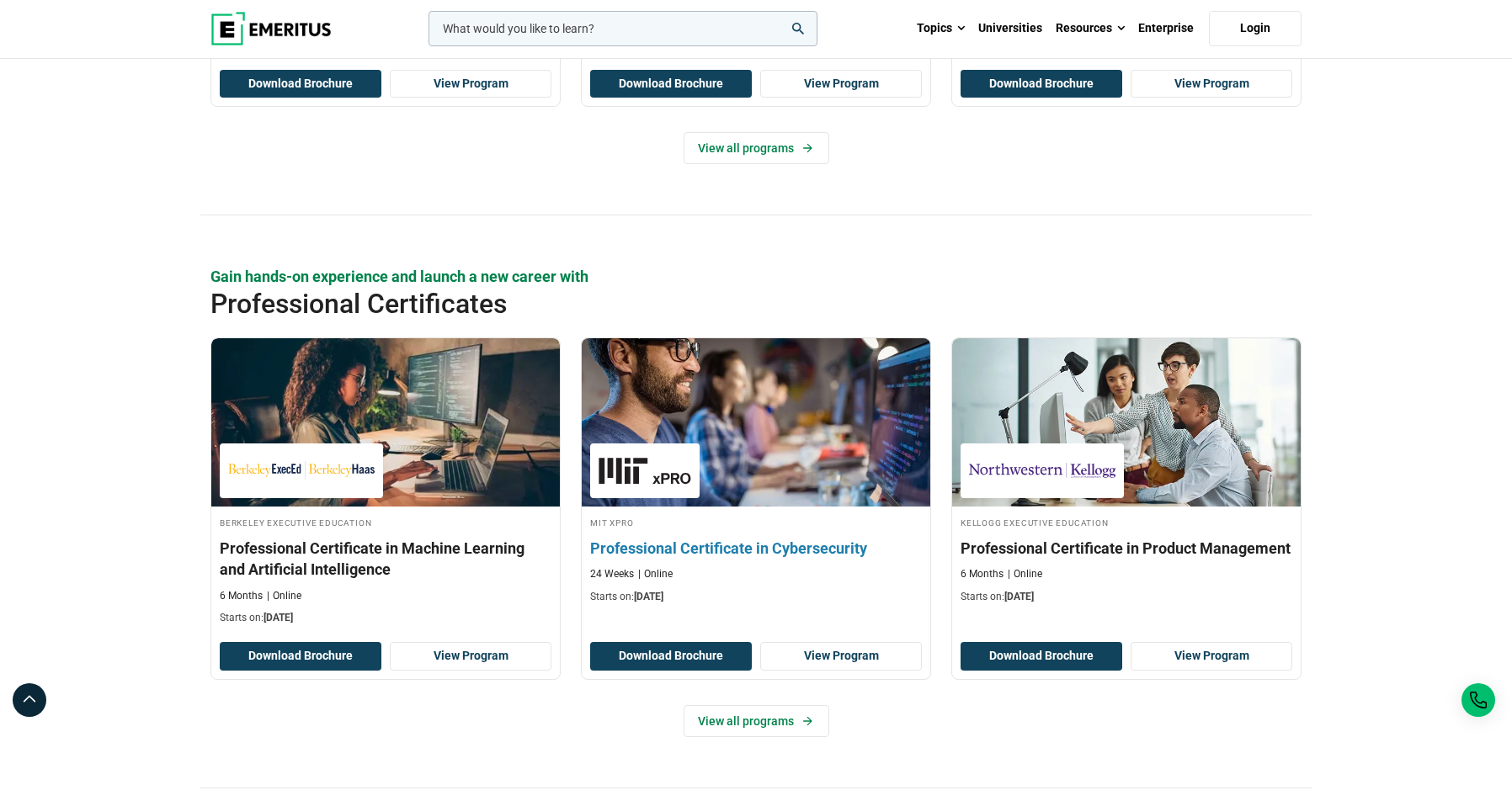
click at [719, 555] on h3 "Professional Certificate in Cybersecurity" at bounding box center [755, 549] width 331 height 21
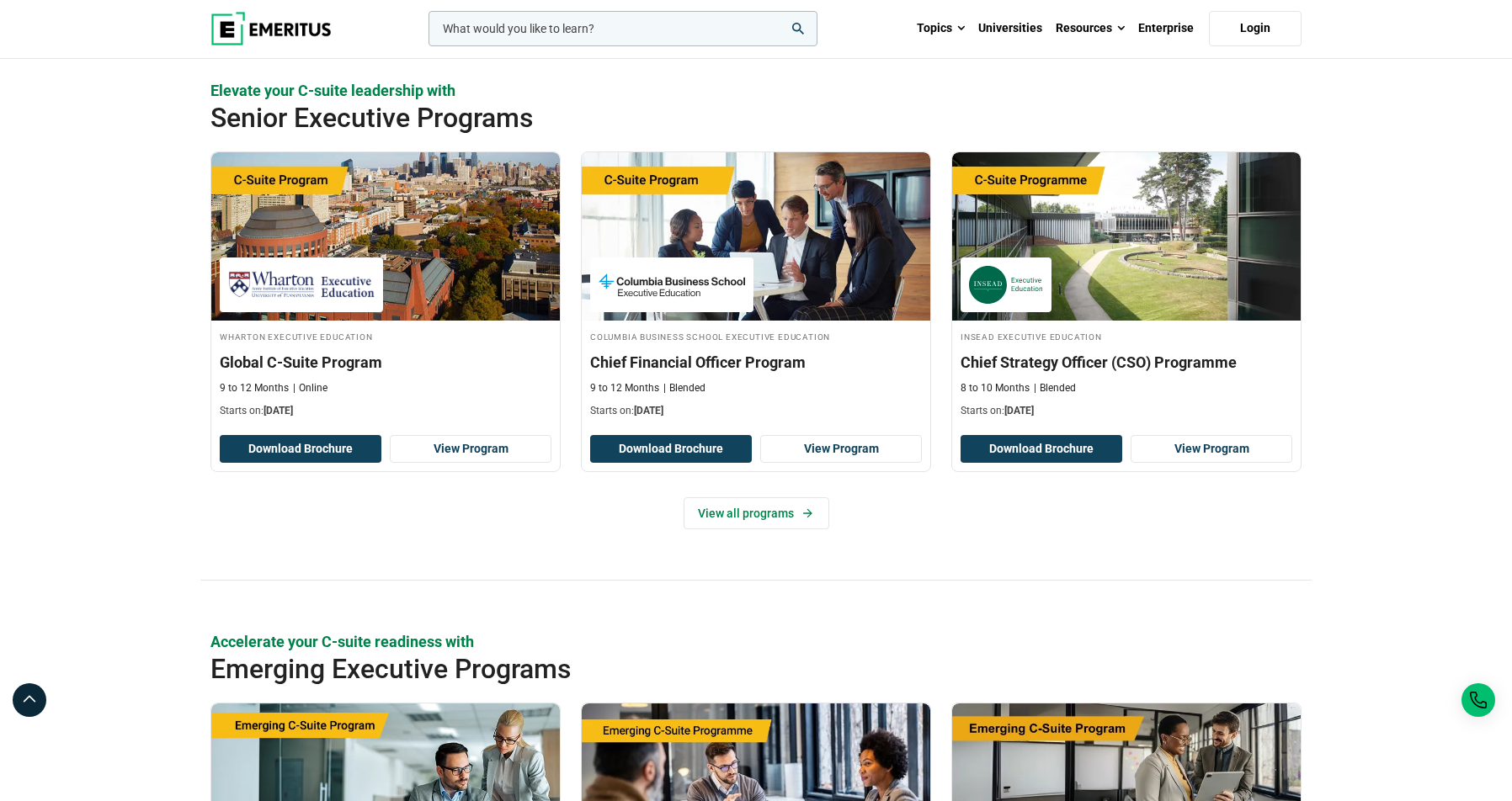
scroll to position [0, 0]
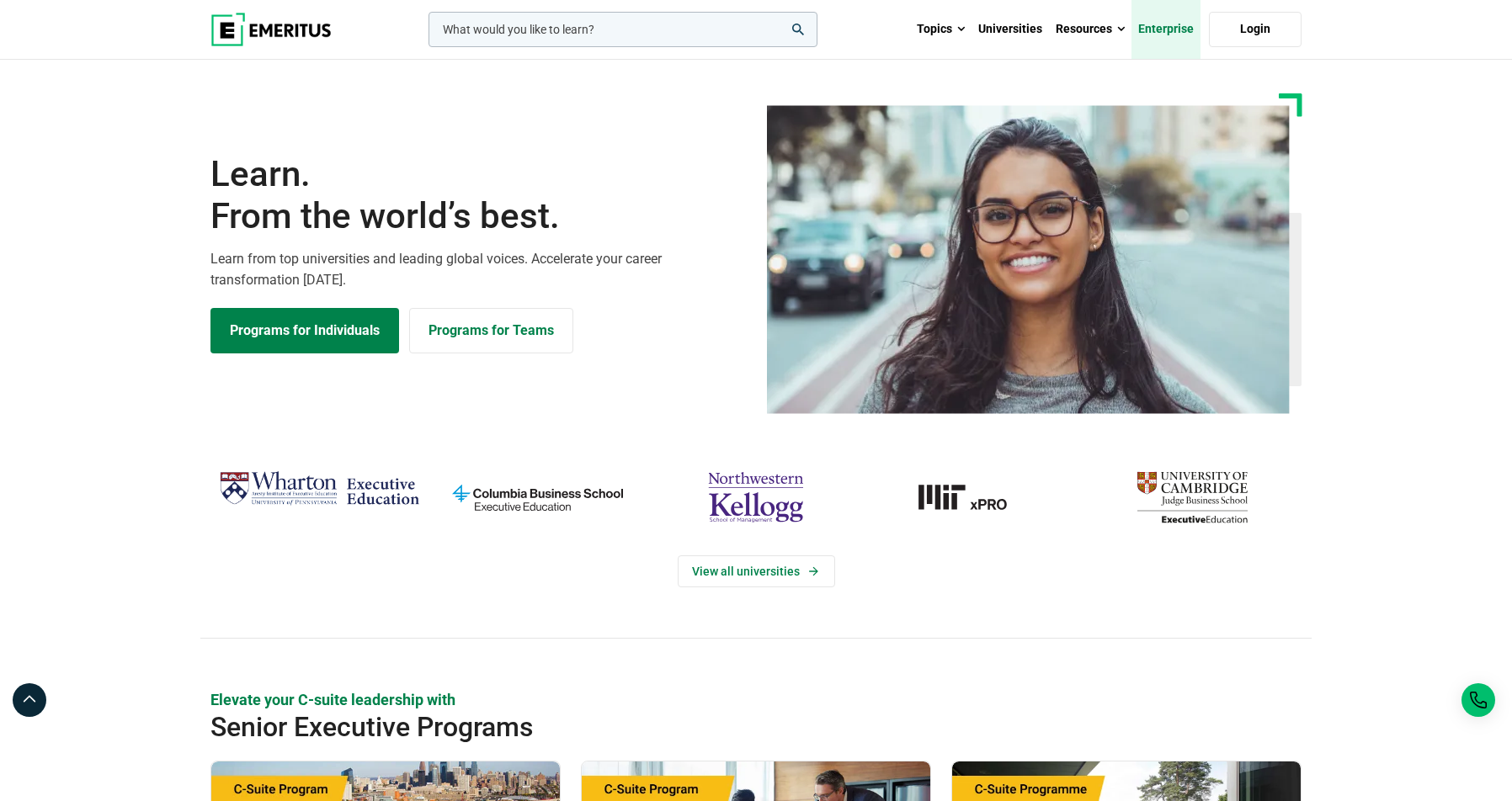
click at [1157, 26] on link "Enterprise" at bounding box center [1166, 29] width 69 height 59
